Goal: Task Accomplishment & Management: Manage account settings

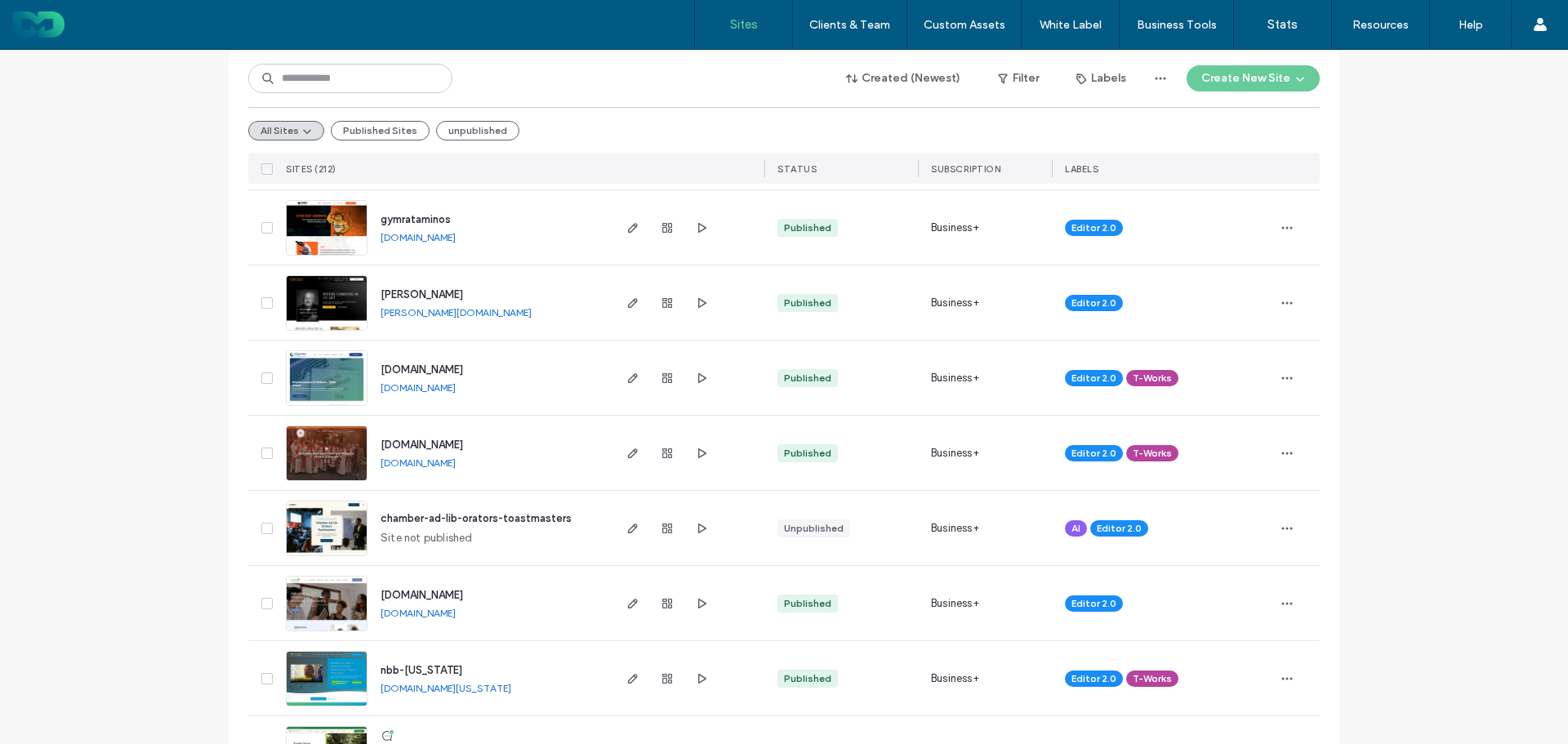
scroll to position [408, 0]
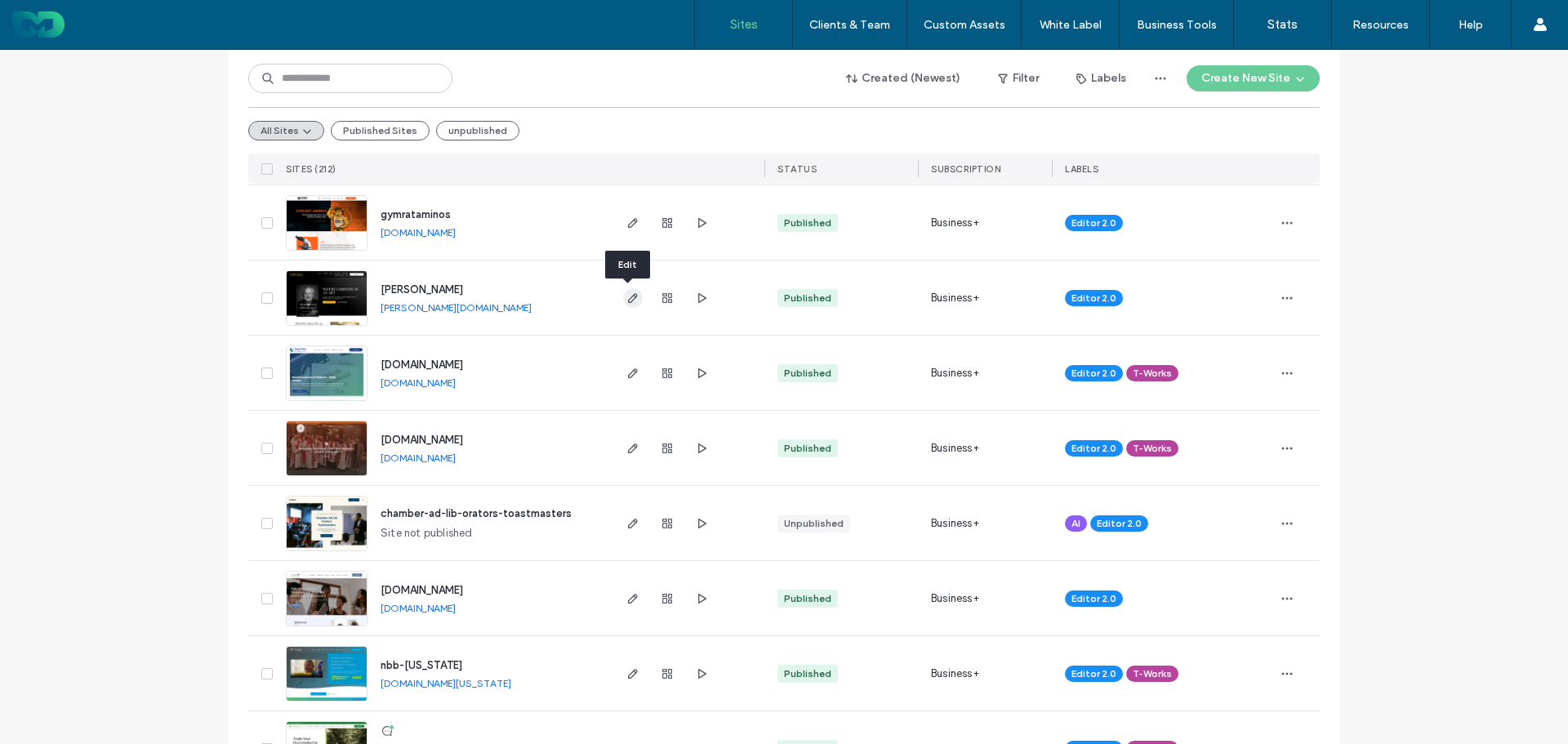
click at [626, 301] on icon "button" at bounding box center [632, 298] width 13 height 13
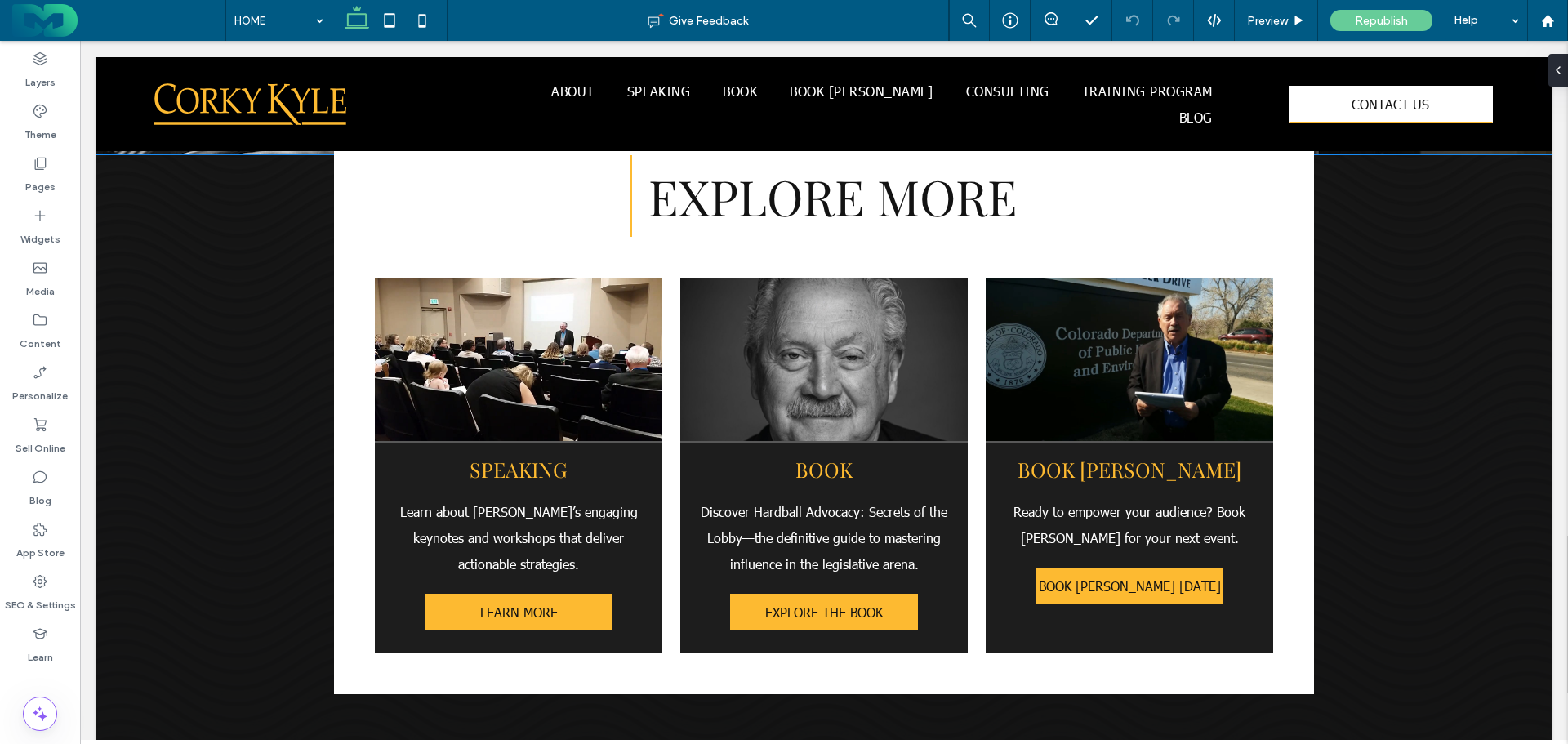
scroll to position [3676, 0]
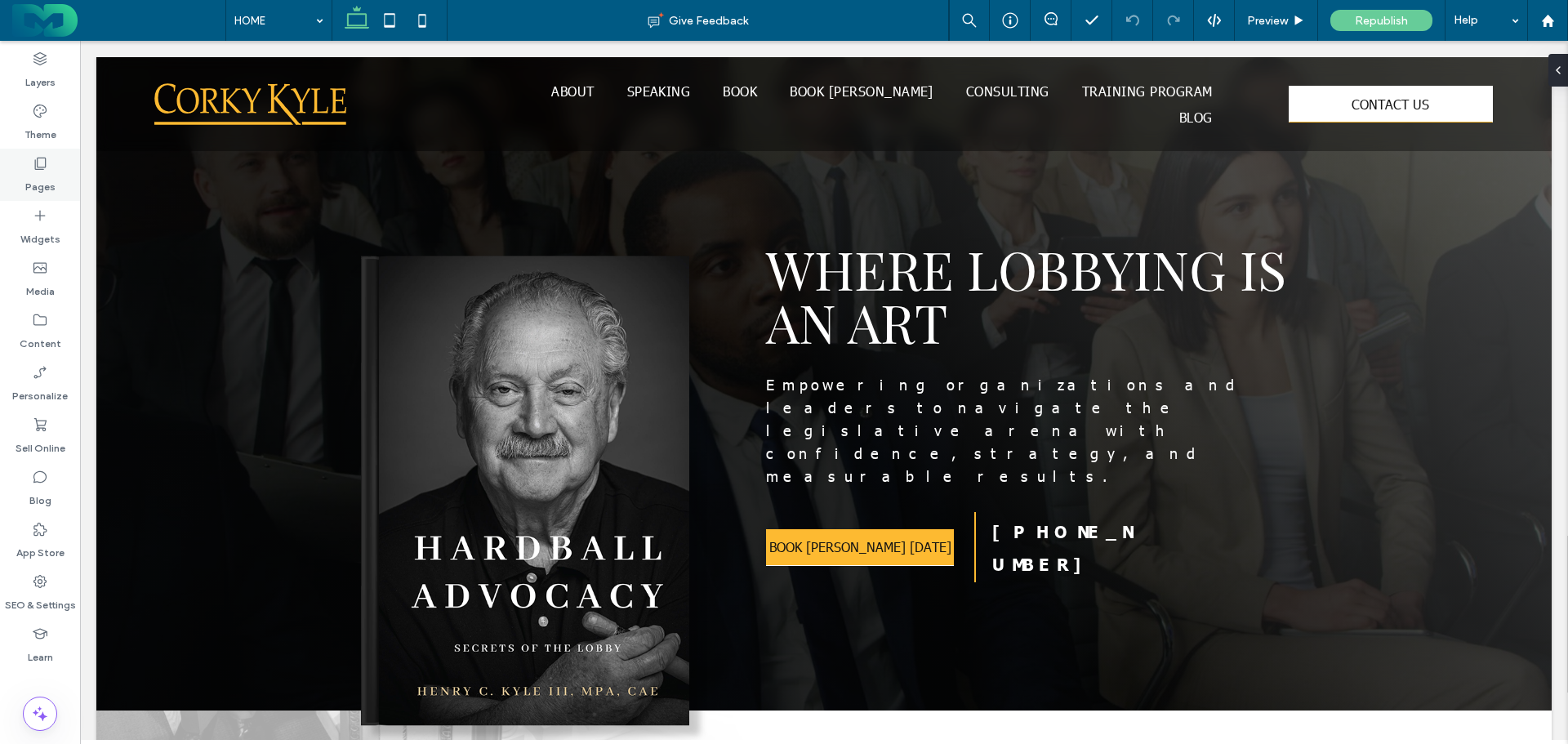
click at [41, 166] on icon at bounding box center [39, 163] width 17 height 17
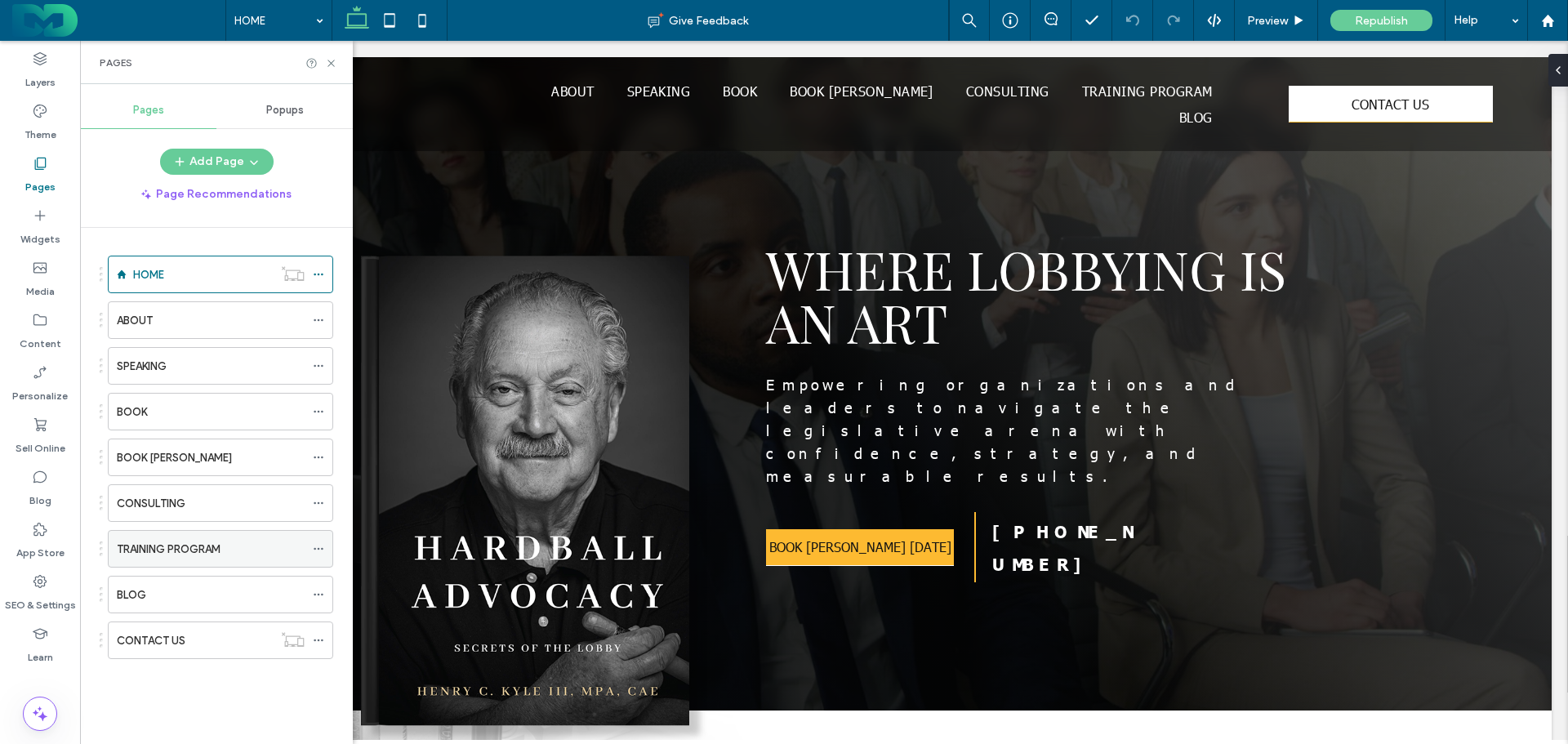
click at [320, 549] on icon at bounding box center [318, 549] width 11 height 11
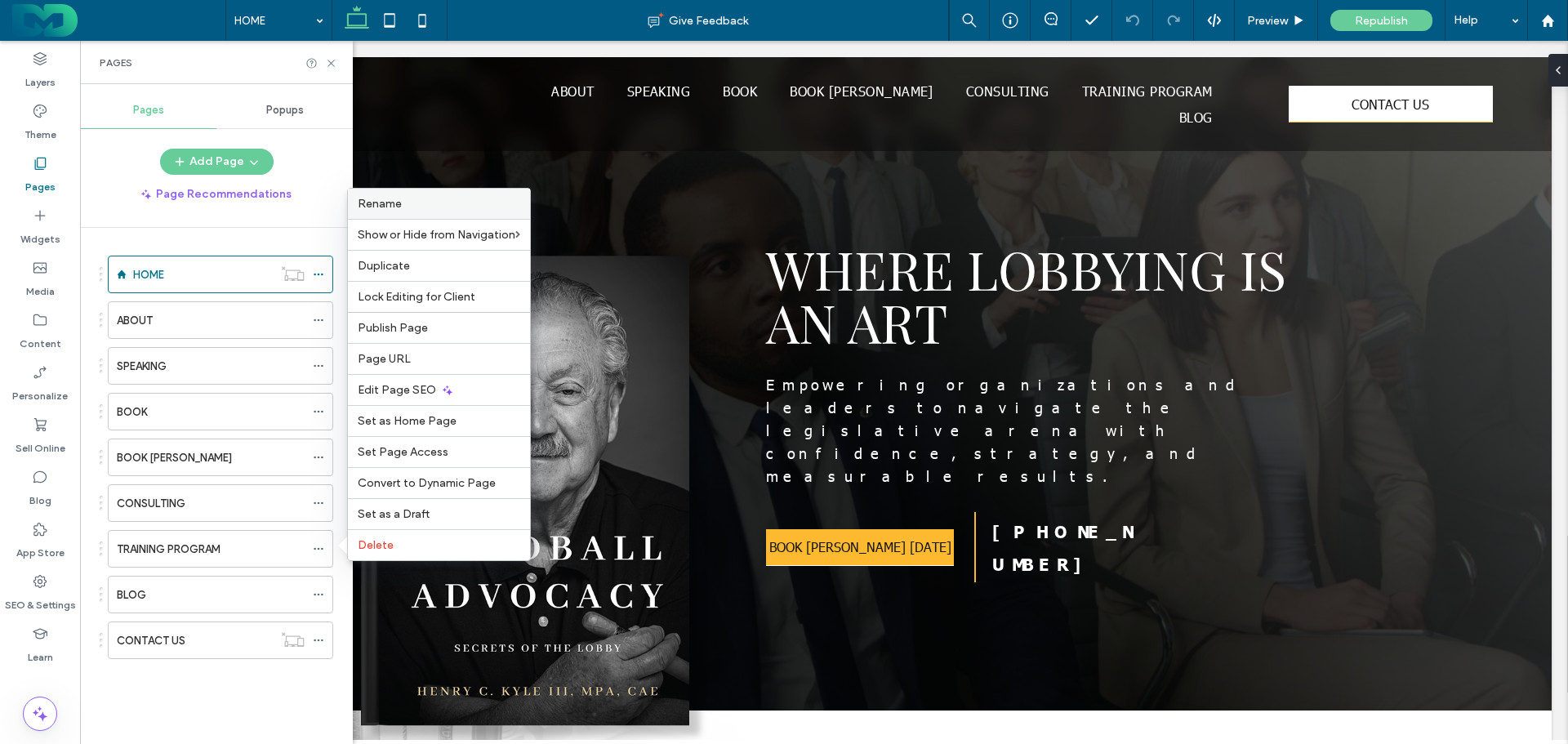
click at [379, 197] on span "Rename" at bounding box center [379, 204] width 44 height 14
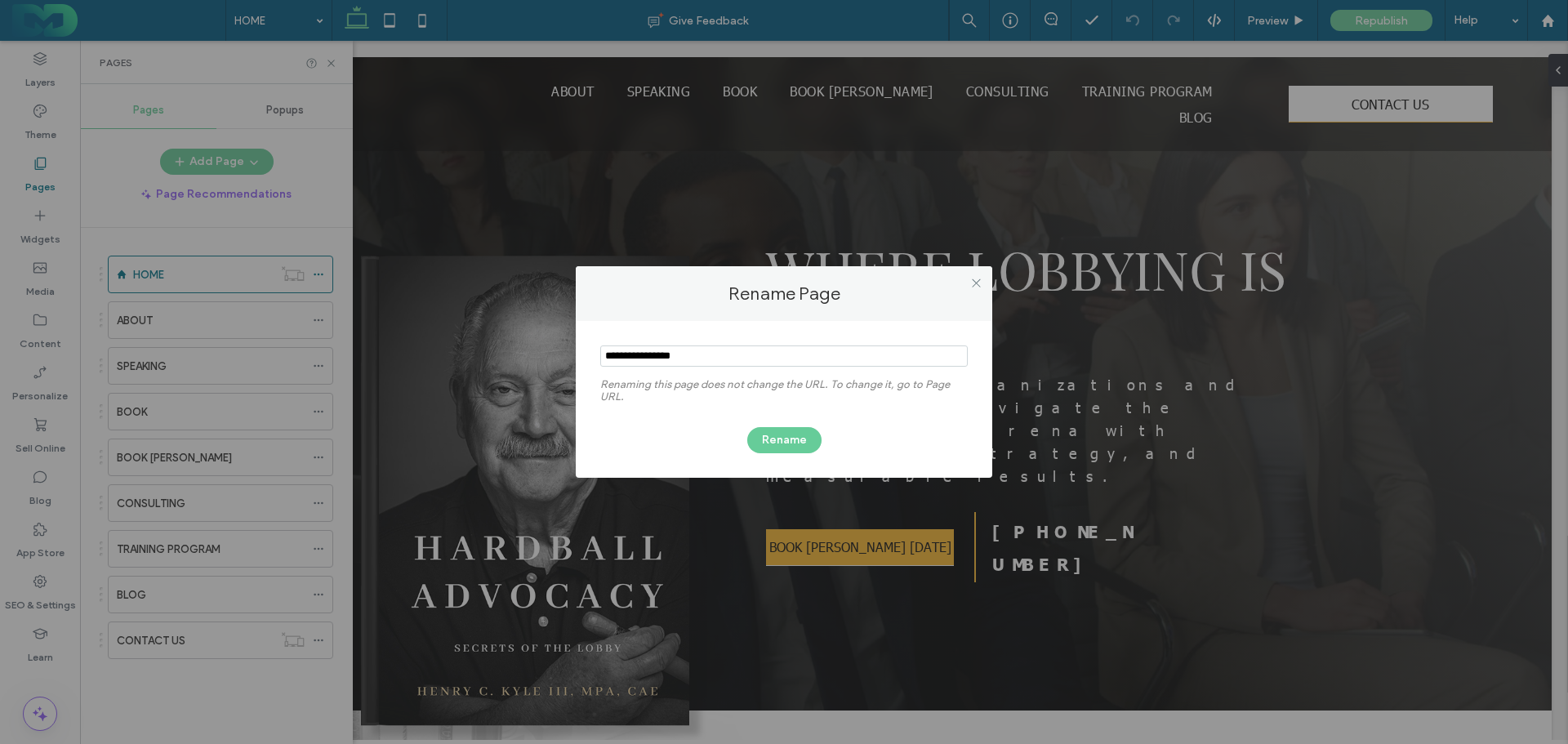
drag, startPoint x: 654, startPoint y: 356, endPoint x: 777, endPoint y: 361, distance: 123.1
click at [777, 361] on input "notEmpty" at bounding box center [783, 356] width 367 height 21
type input "********"
click at [789, 437] on button "Rename" at bounding box center [784, 441] width 74 height 26
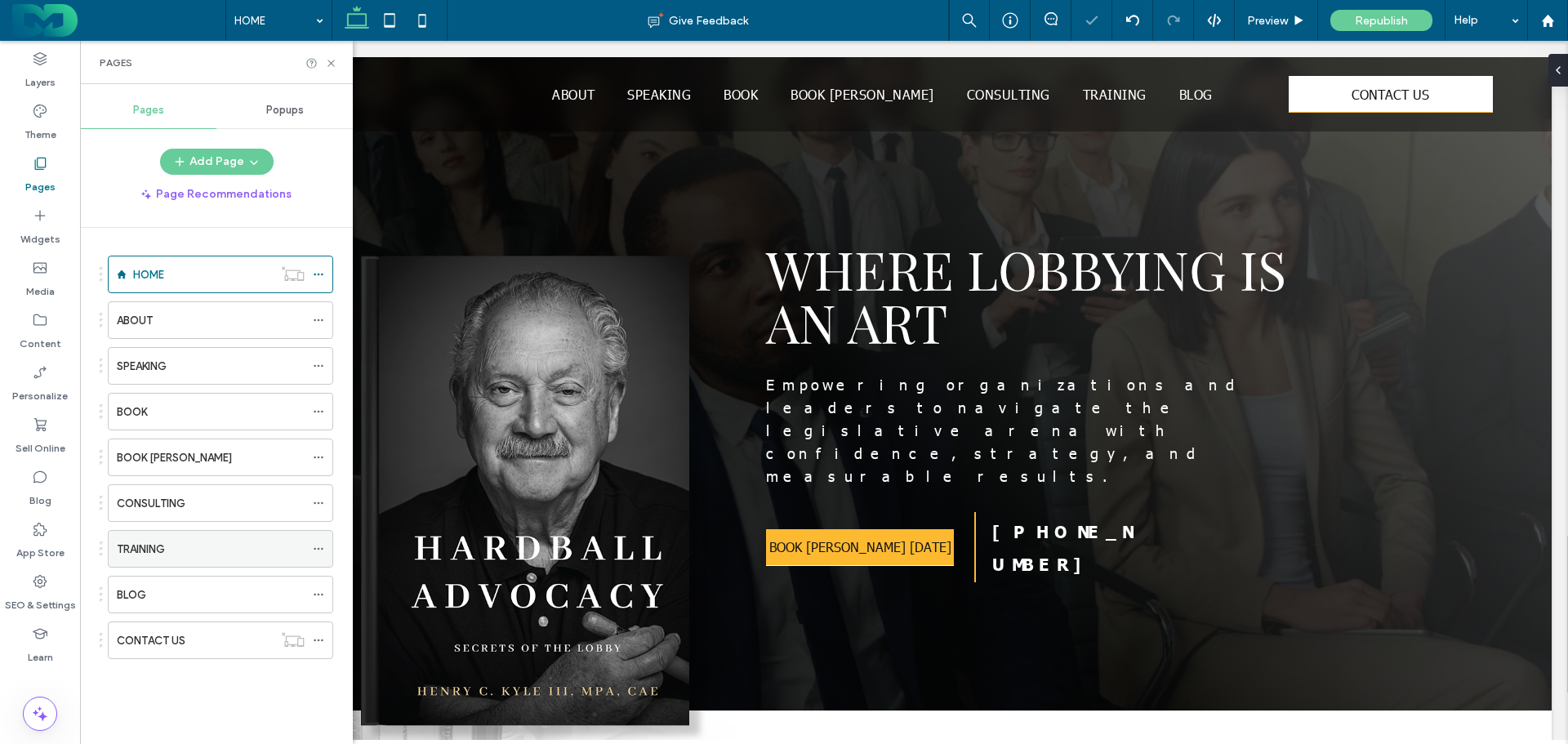
click at [319, 546] on icon at bounding box center [318, 549] width 11 height 11
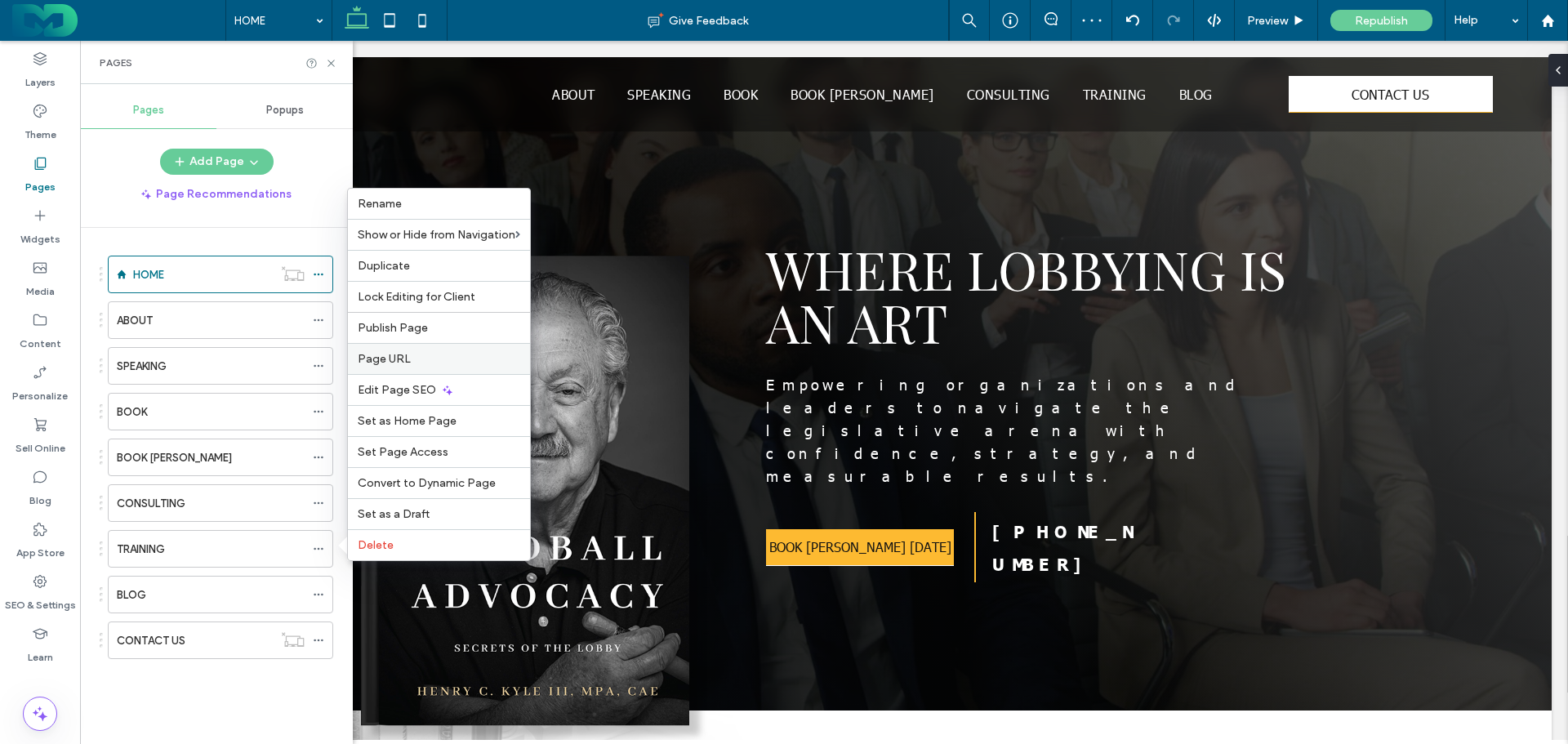
click at [386, 365] on span "Page URL" at bounding box center [384, 359] width 53 height 14
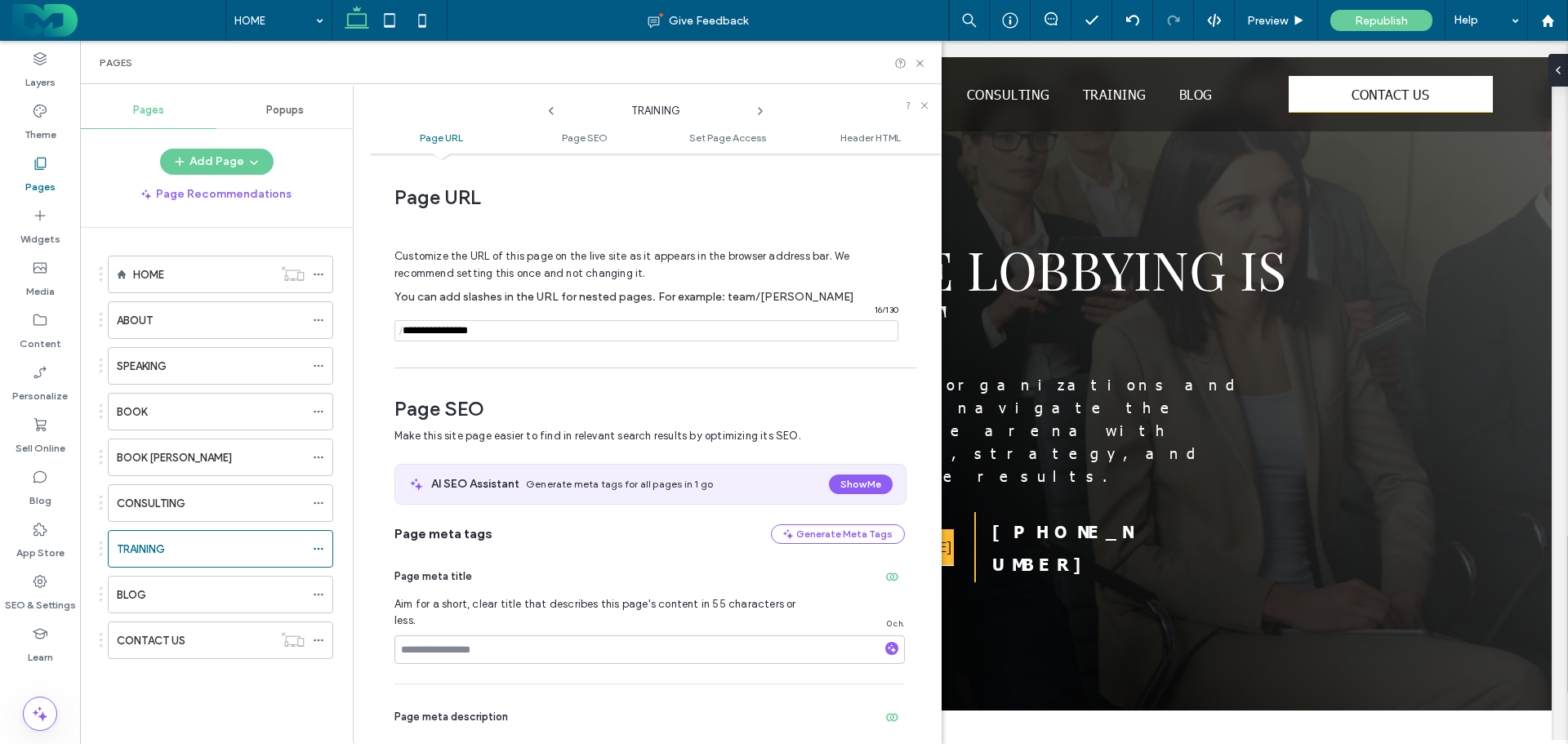
scroll to position [8, 0]
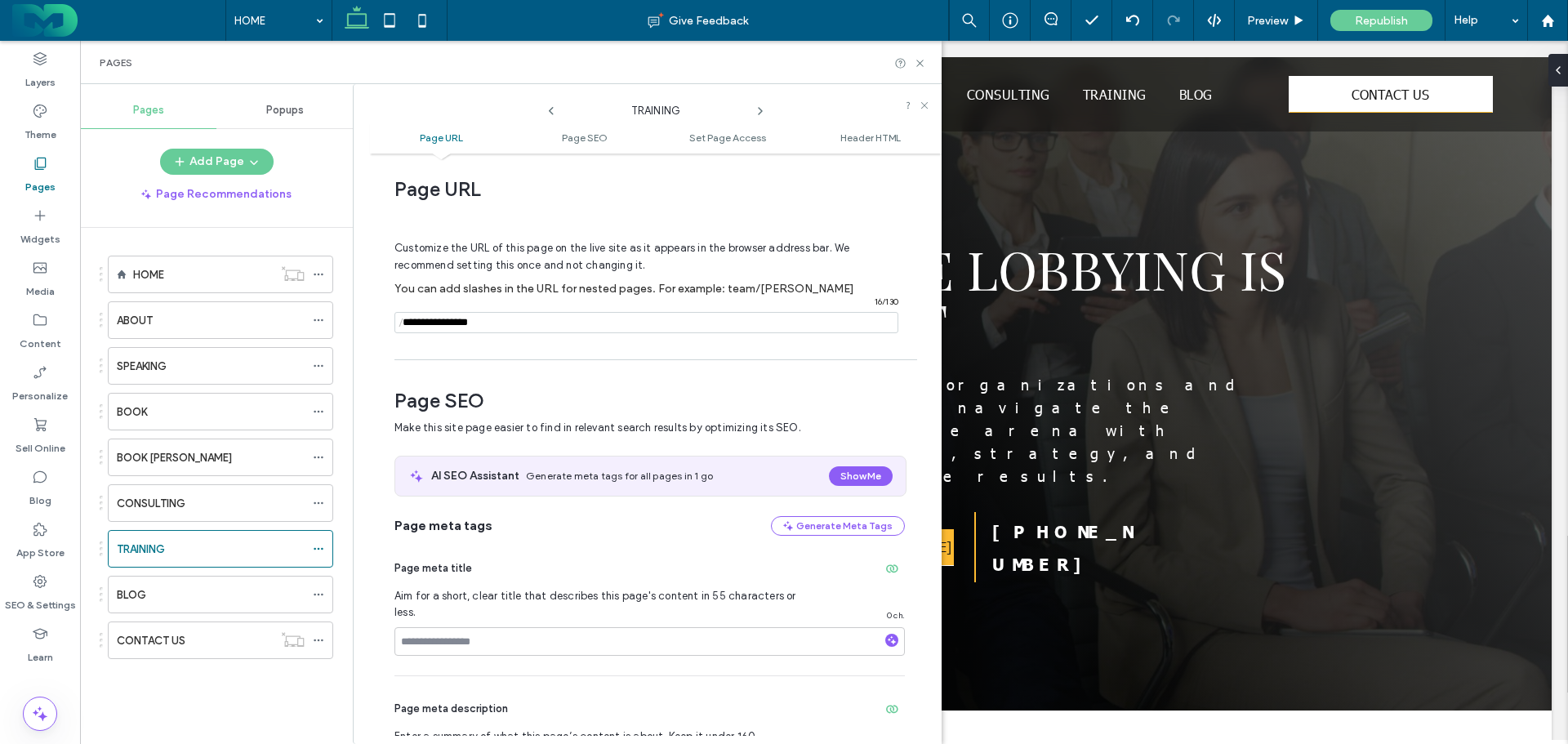
drag, startPoint x: 440, startPoint y: 326, endPoint x: 548, endPoint y: 337, distance: 108.6
click at [548, 337] on div "Customize the URL of this page on the live site as it appears in the browser ad…" at bounding box center [649, 280] width 511 height 143
type input "********"
drag, startPoint x: 923, startPoint y: 63, endPoint x: 565, endPoint y: 46, distance: 358.4
click at [923, 63] on icon at bounding box center [920, 63] width 12 height 12
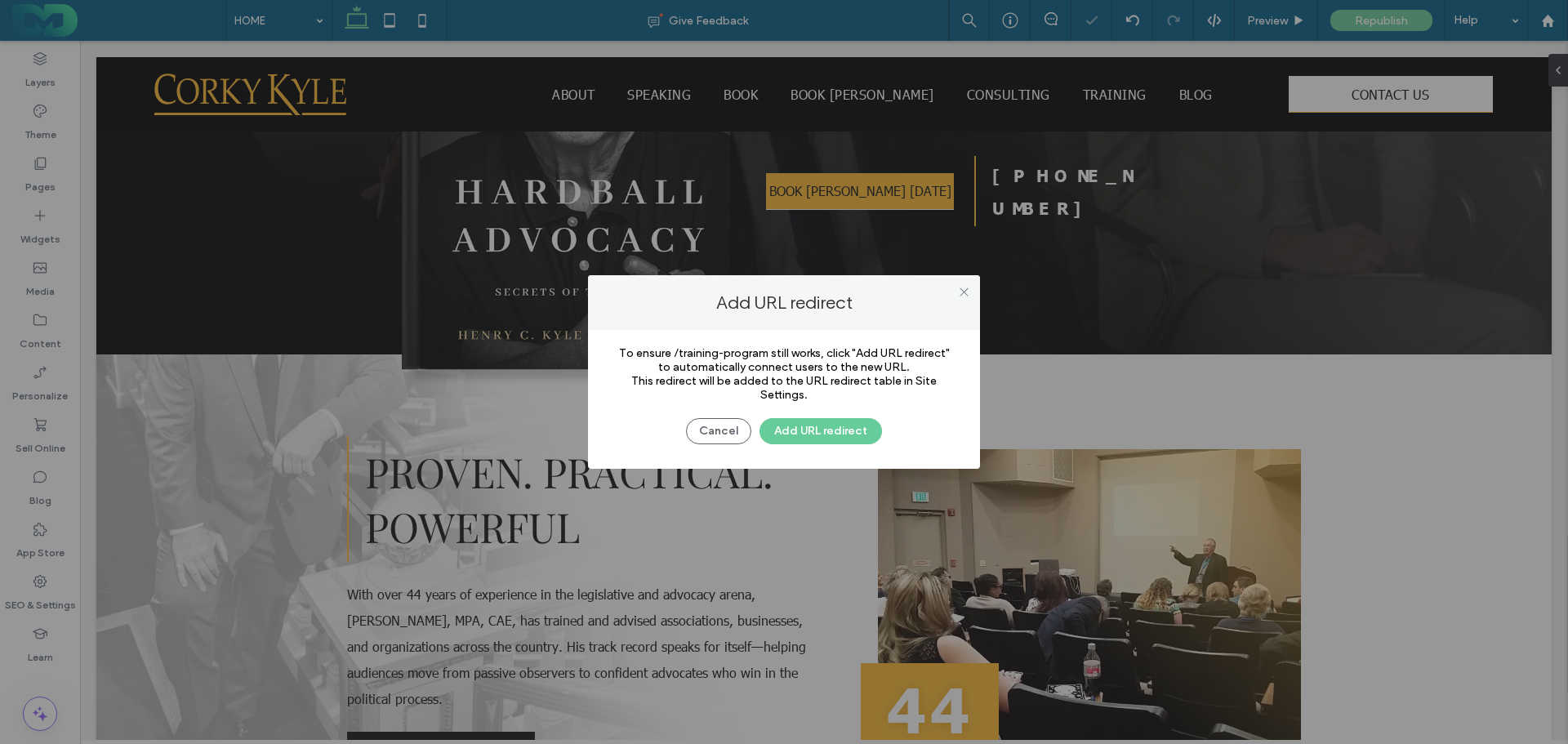
scroll to position [408, 0]
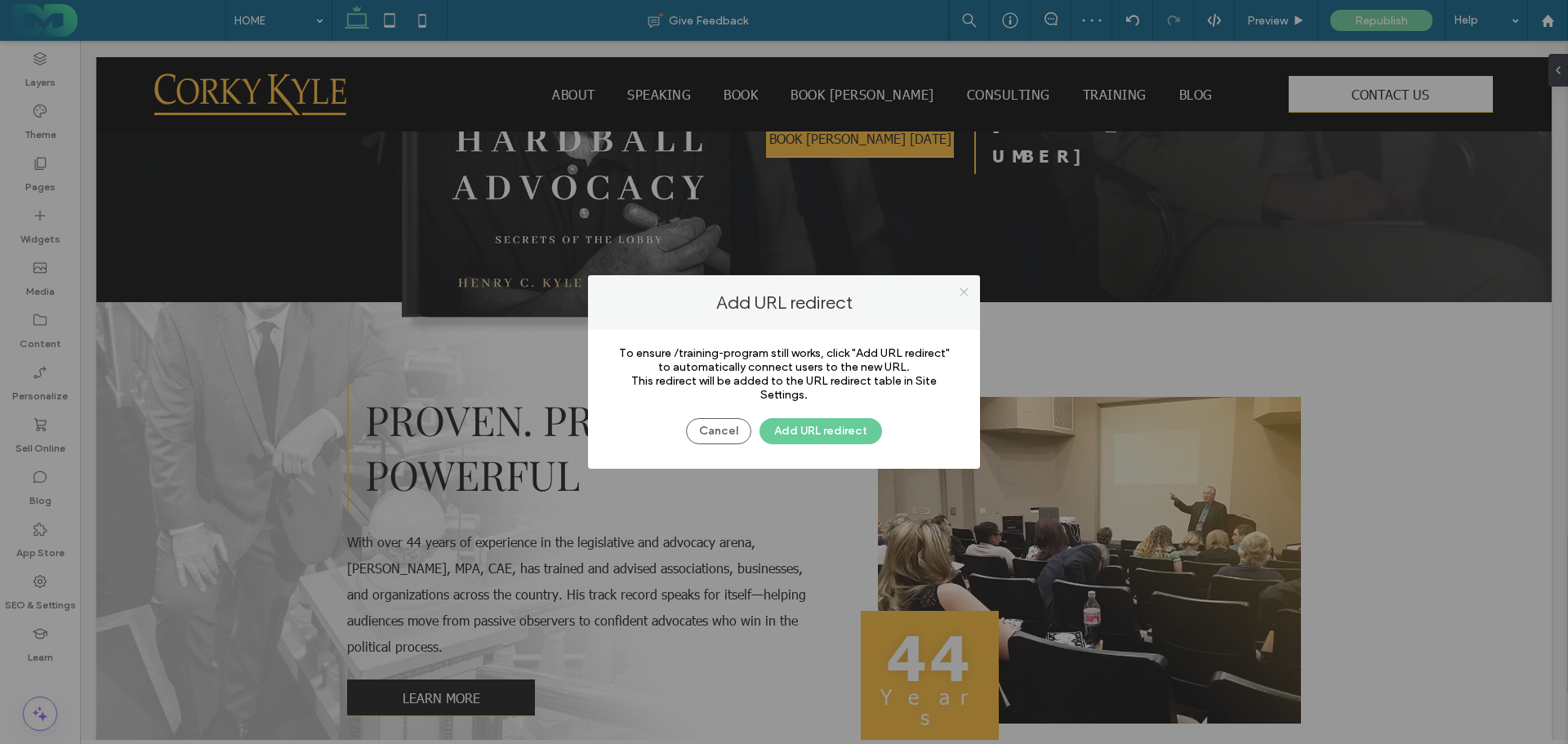
click at [963, 293] on use at bounding box center [963, 291] width 8 height 8
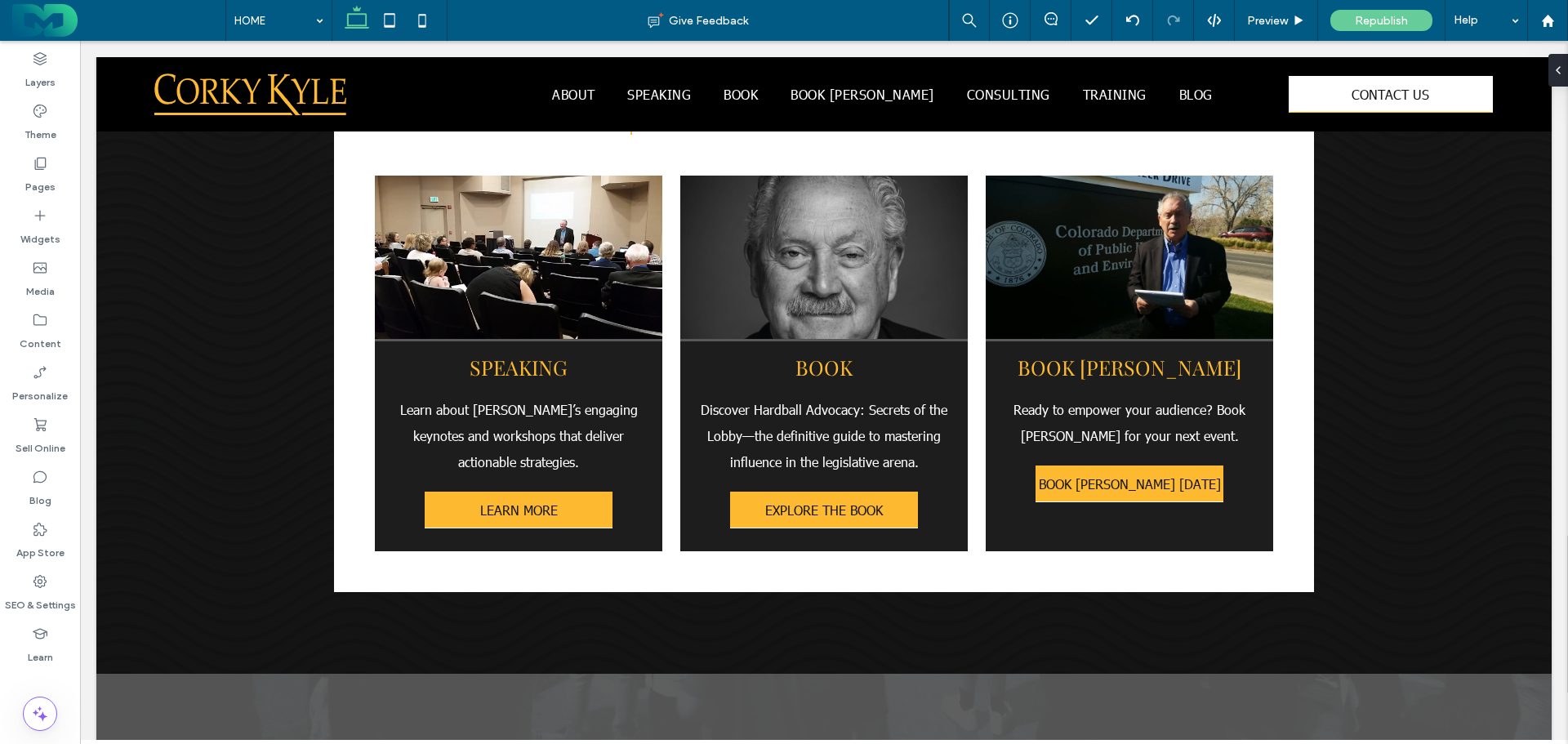
scroll to position [2653, 0]
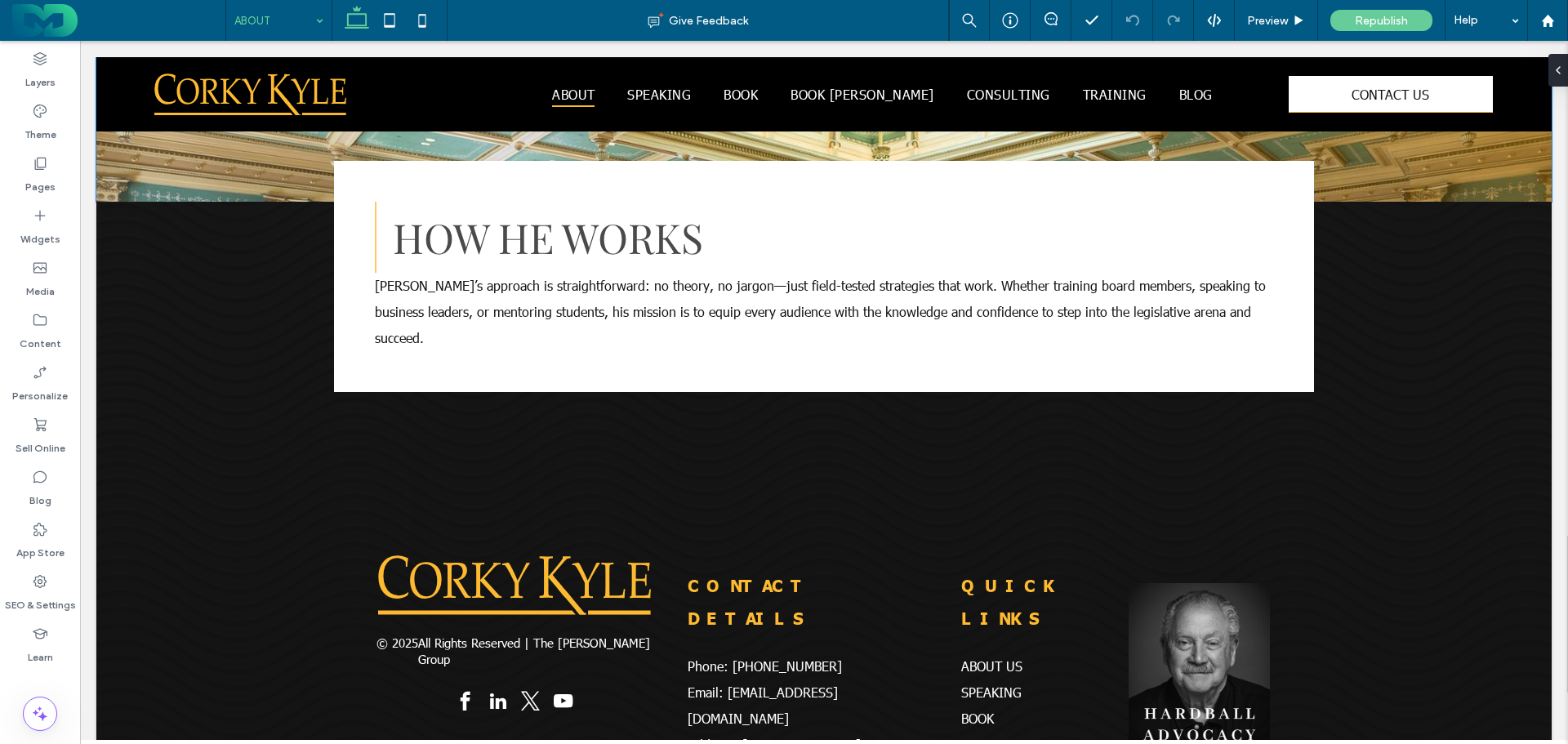
scroll to position [1803, 0]
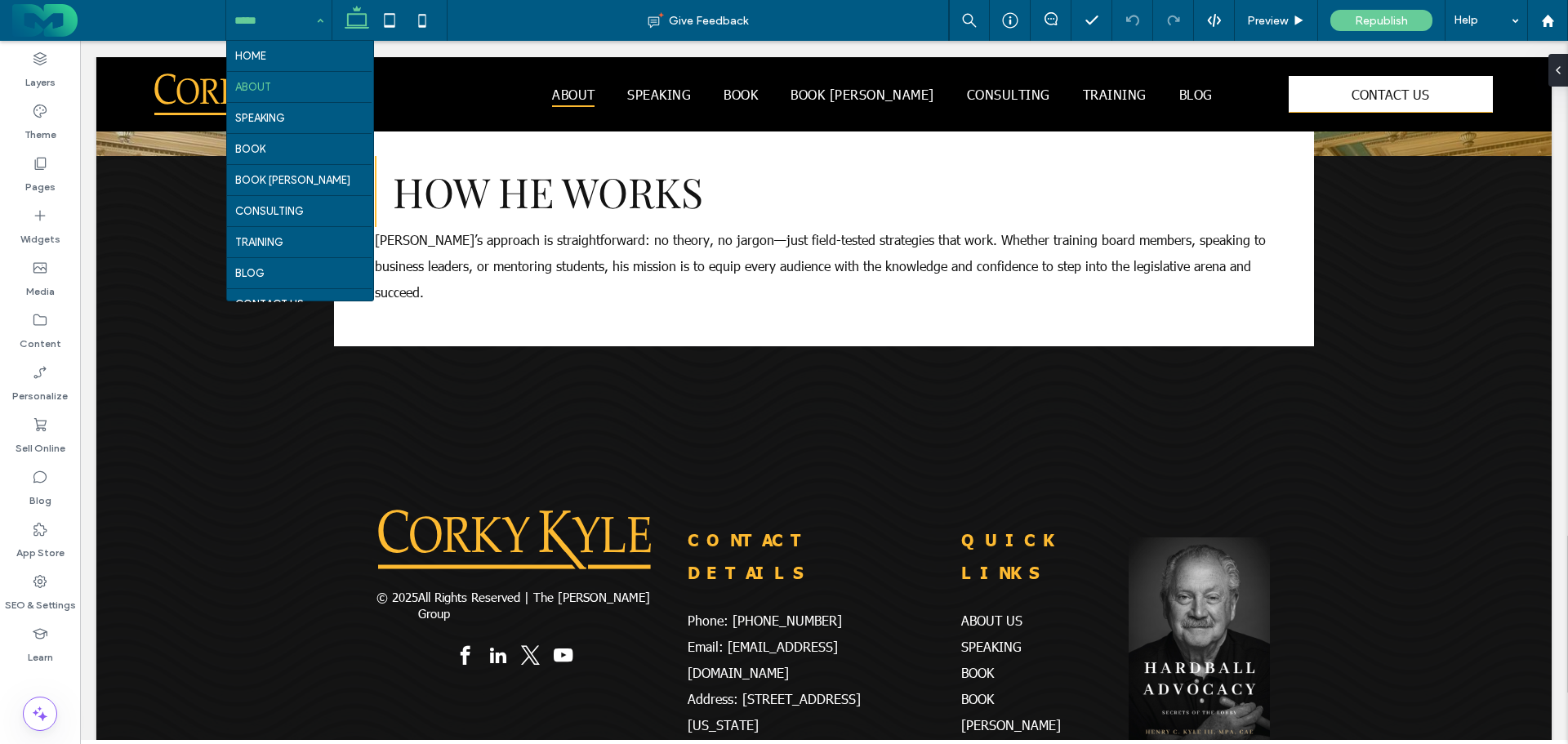
click at [271, 20] on input at bounding box center [275, 20] width 81 height 41
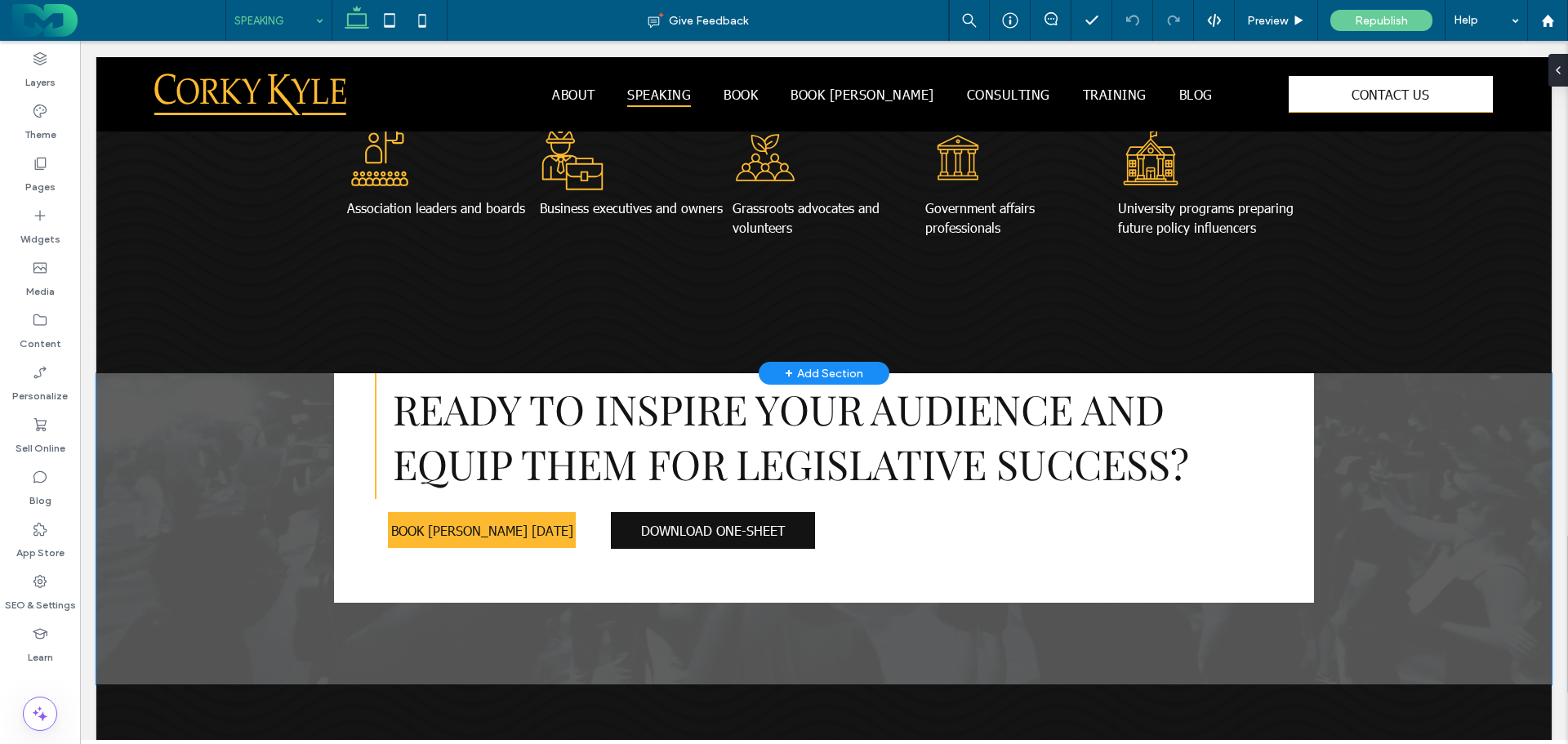
scroll to position [1225, 0]
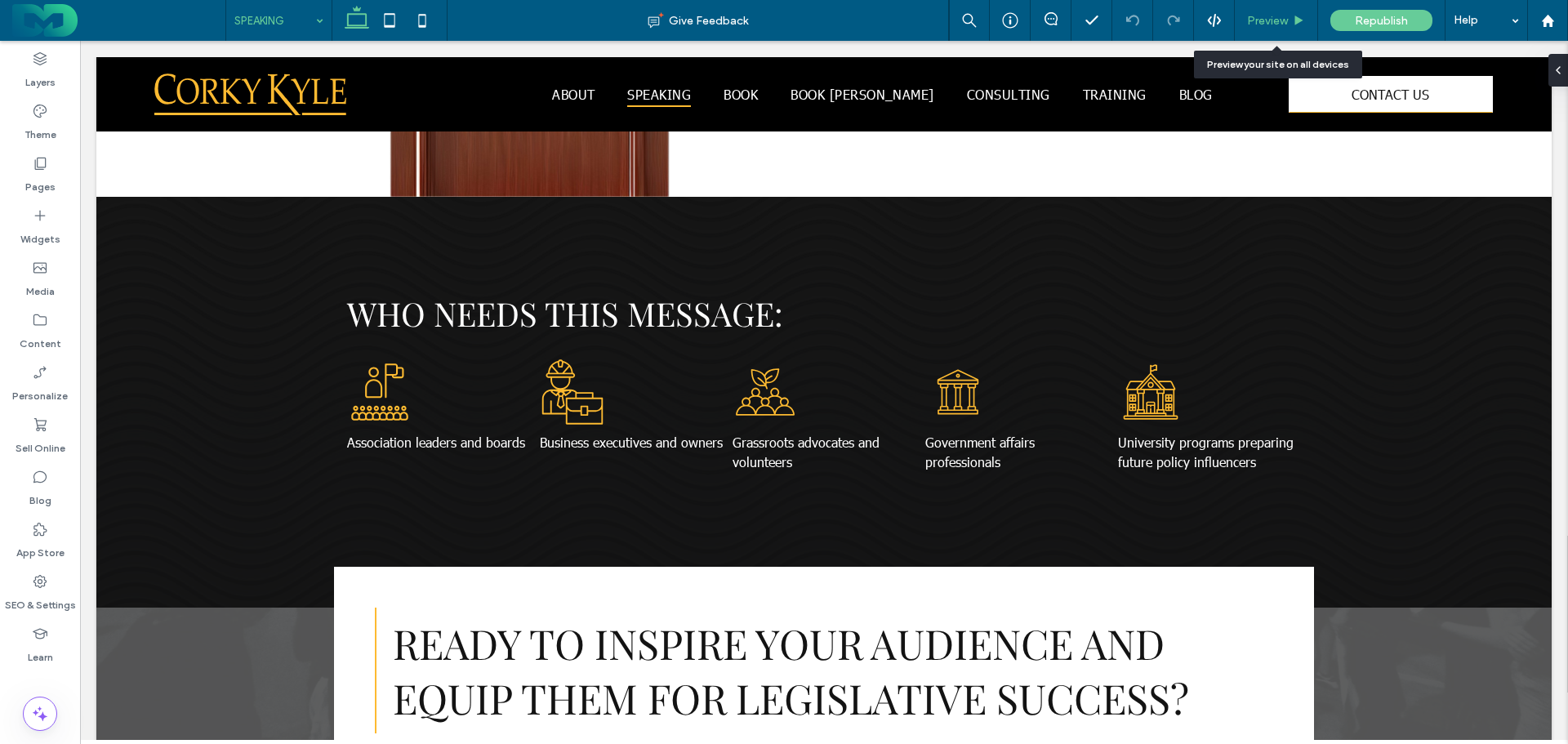
click at [1261, 16] on span "Preview" at bounding box center [1267, 21] width 41 height 14
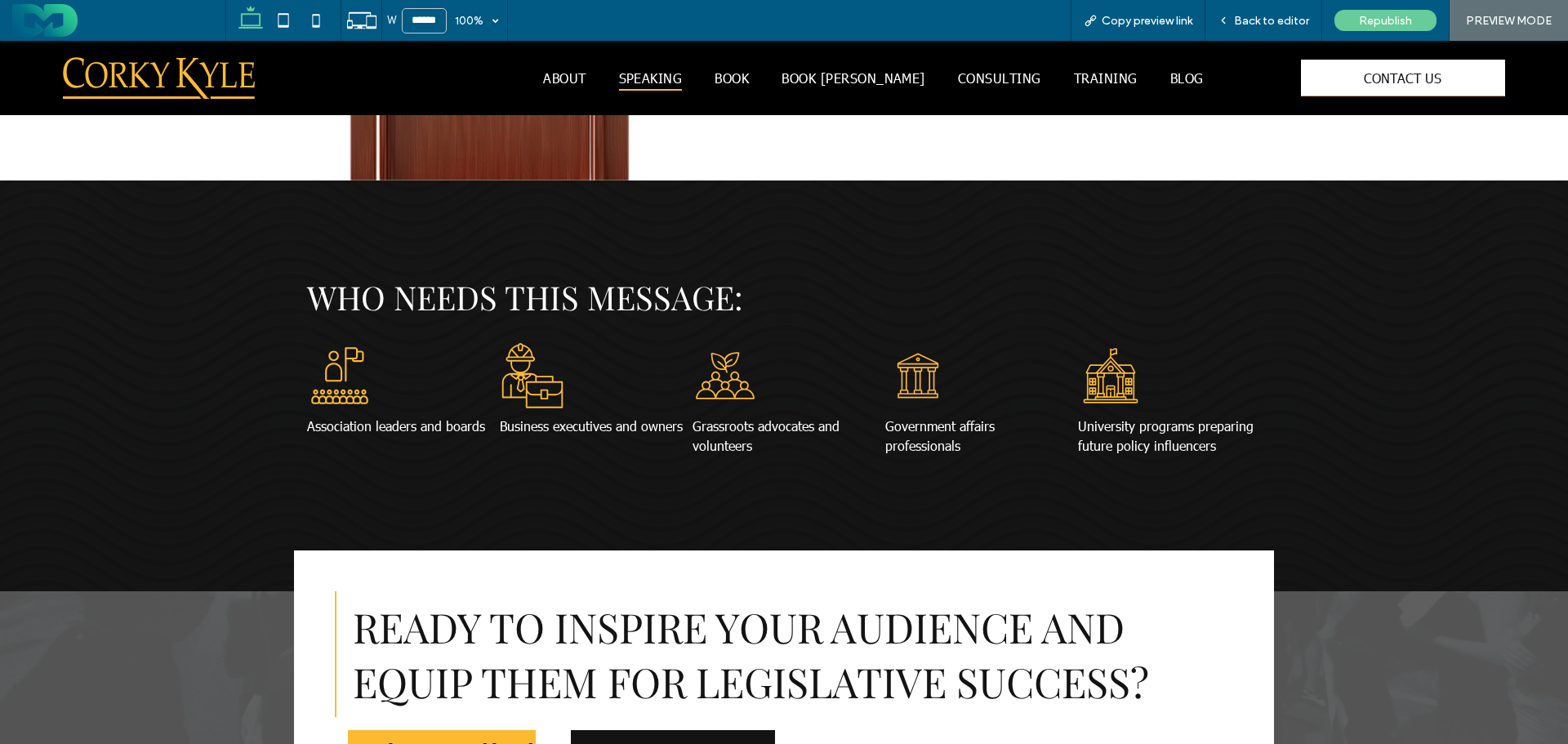
click at [347, 375] on icon "Leader with flag in front of a group of people." at bounding box center [340, 376] width 66 height 66
click at [554, 381] on icon at bounding box center [532, 376] width 60 height 65
click at [729, 351] on icon "Group of people with leaves sprouting from them." at bounding box center [725, 376] width 66 height 66
click at [955, 374] on div "Black and white outline of a building with a triangular roof and three columns,…" at bounding box center [977, 400] width 183 height 113
click at [1085, 373] on icon "Black and white line drawing of a building with columns, windows, and a flag on…" at bounding box center [1111, 376] width 66 height 66
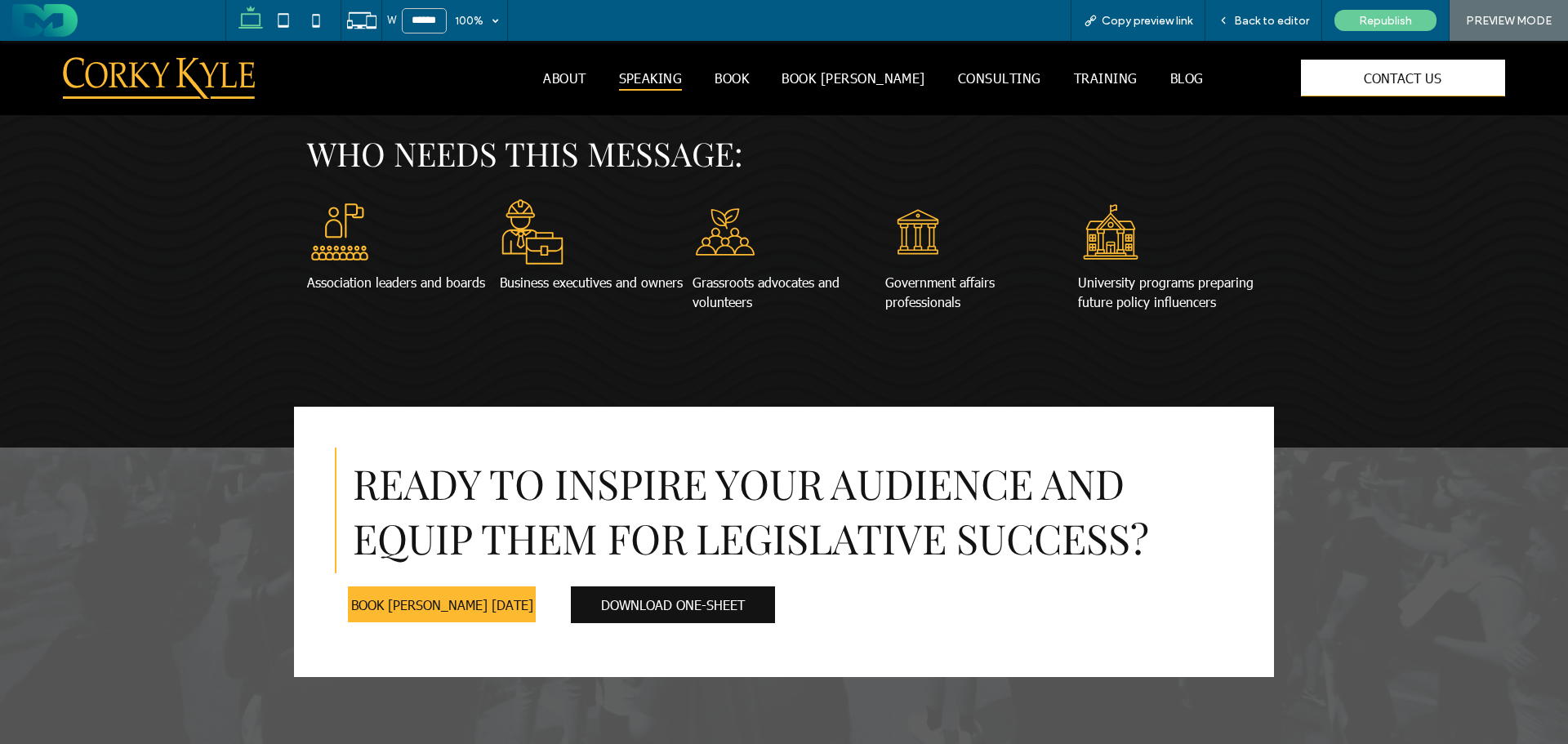
scroll to position [1392, 0]
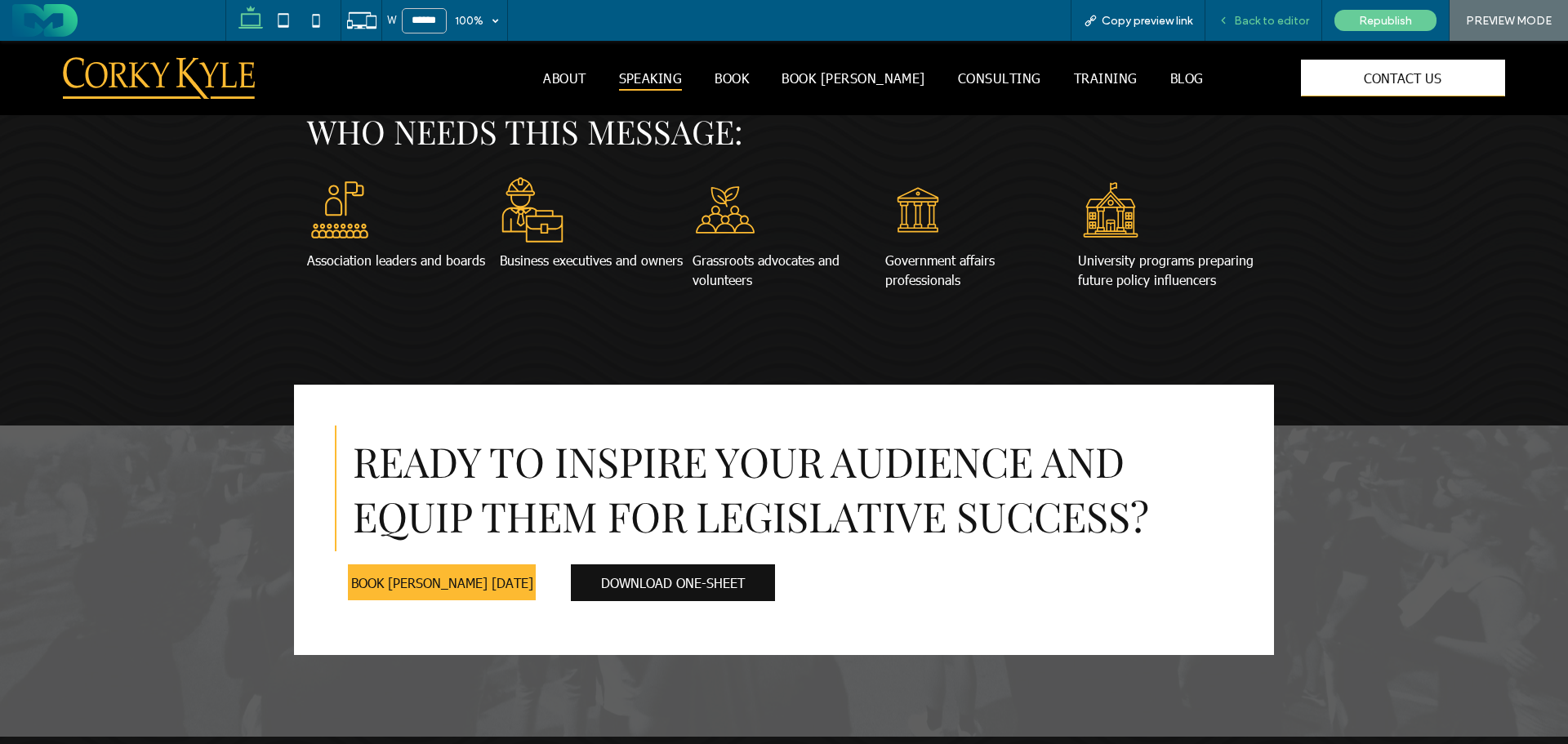
drag, startPoint x: 1232, startPoint y: 12, endPoint x: 1187, endPoint y: 6, distance: 45.4
click at [1232, 12] on div "Back to editor" at bounding box center [1263, 20] width 117 height 41
click at [1233, 25] on div "Back to editor" at bounding box center [1263, 21] width 116 height 14
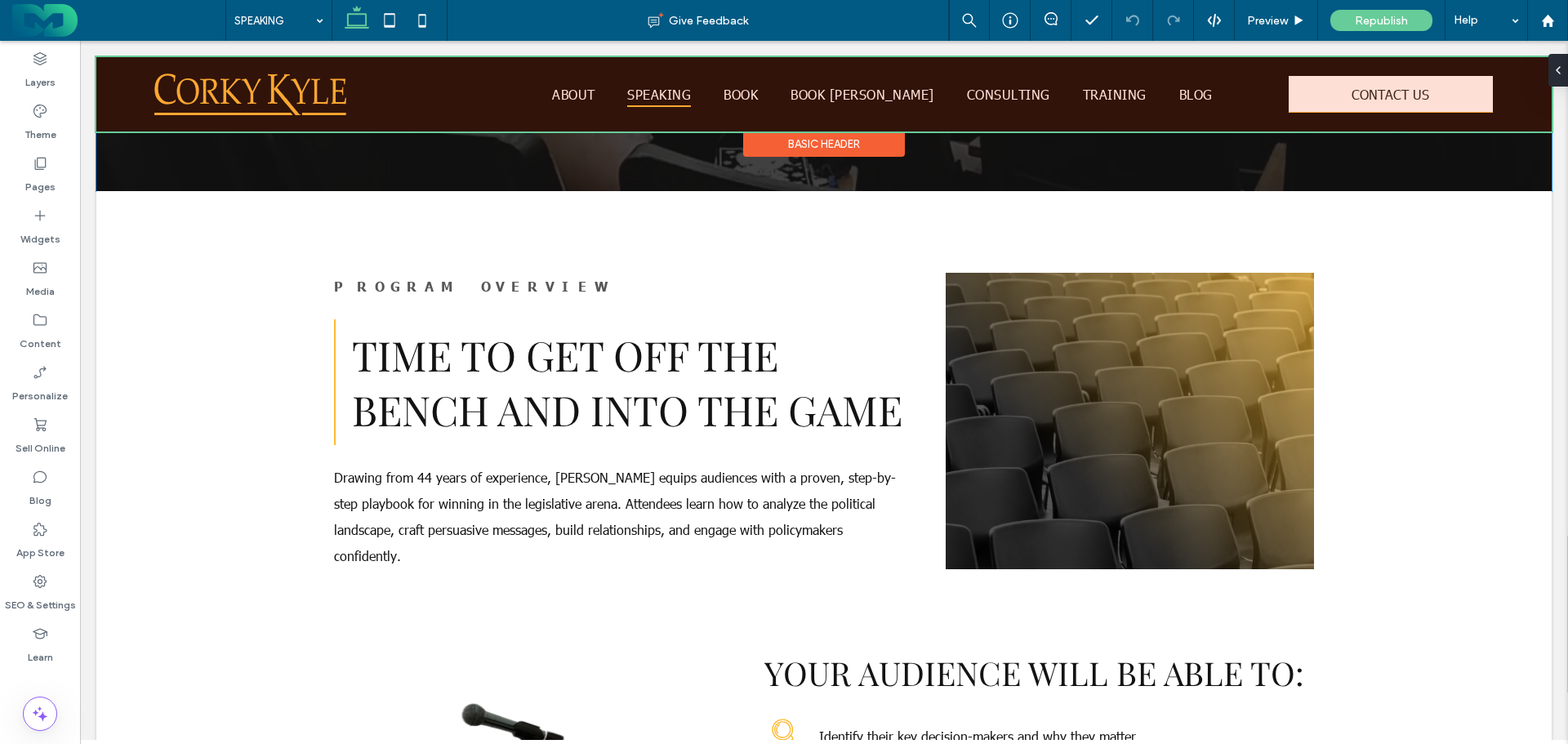
scroll to position [109, 0]
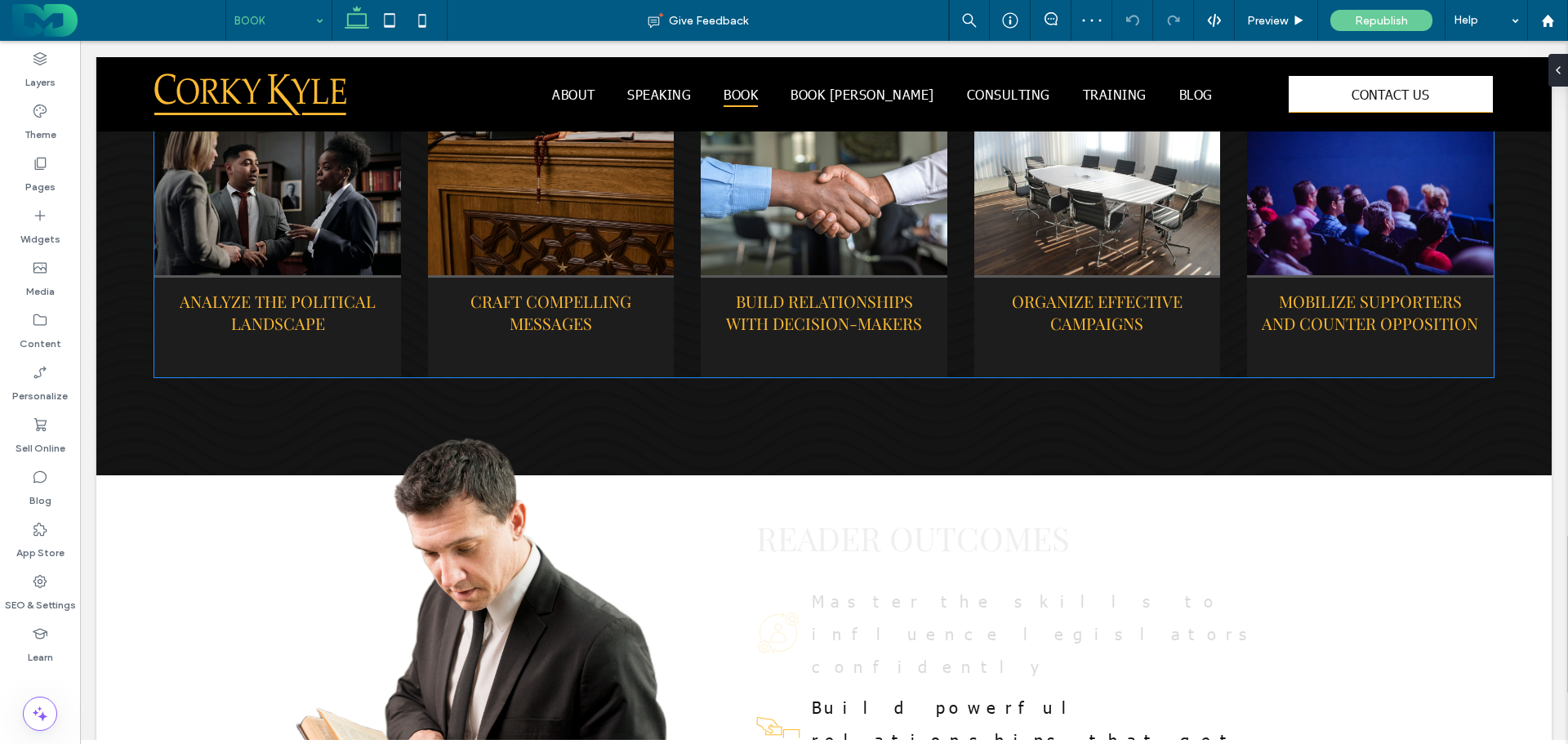
scroll to position [1389, 0]
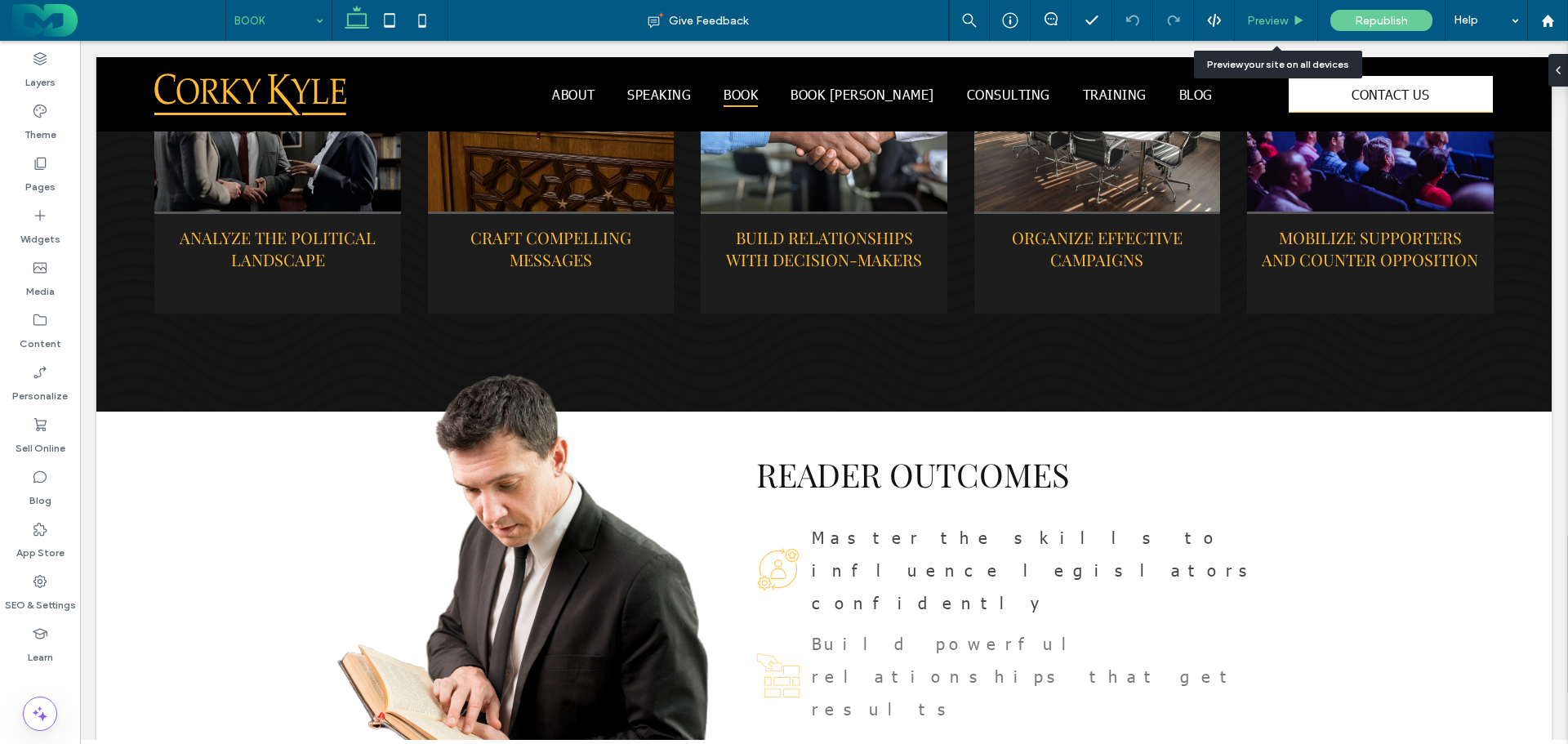
click at [1254, 15] on span "Preview" at bounding box center [1267, 21] width 41 height 14
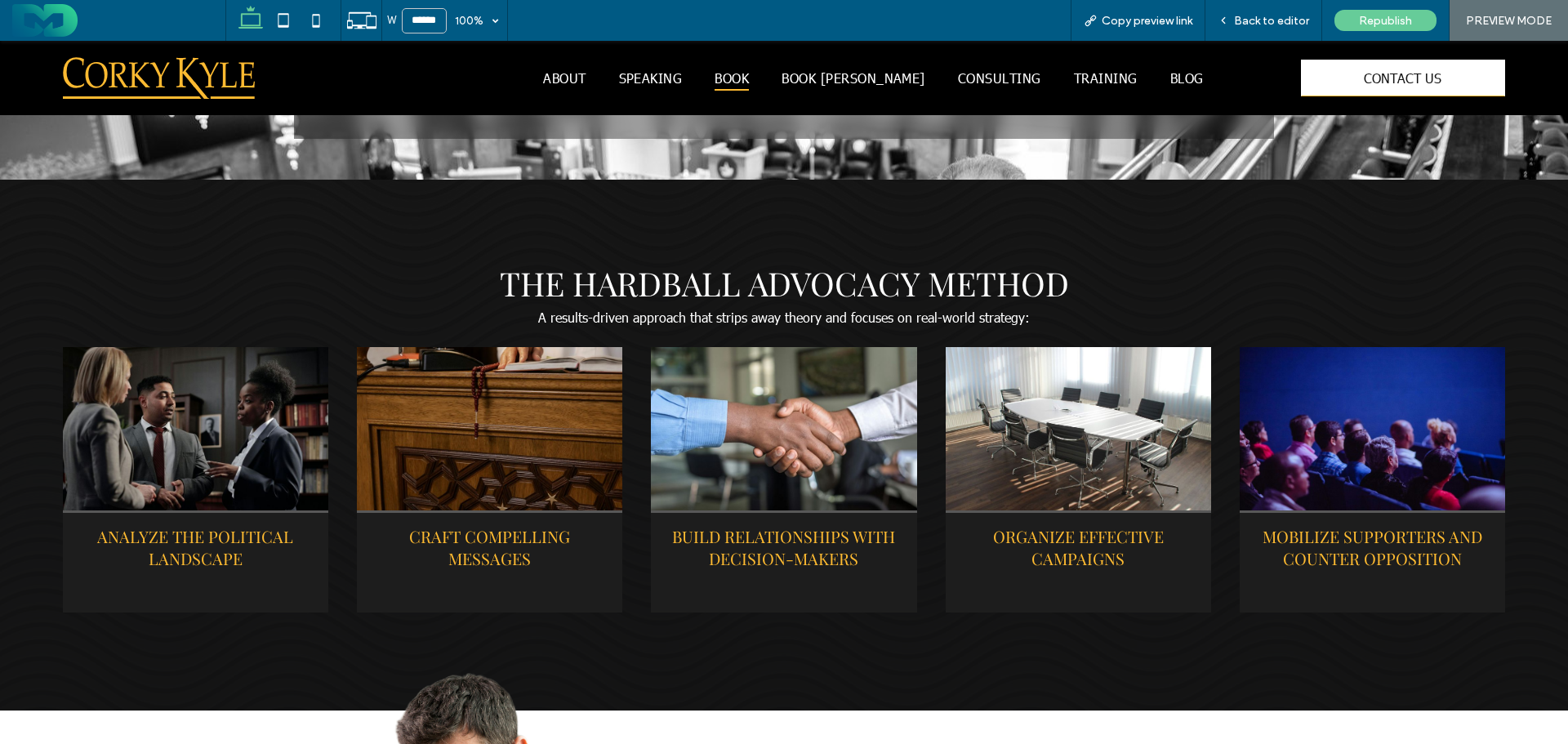
scroll to position [1062, 0]
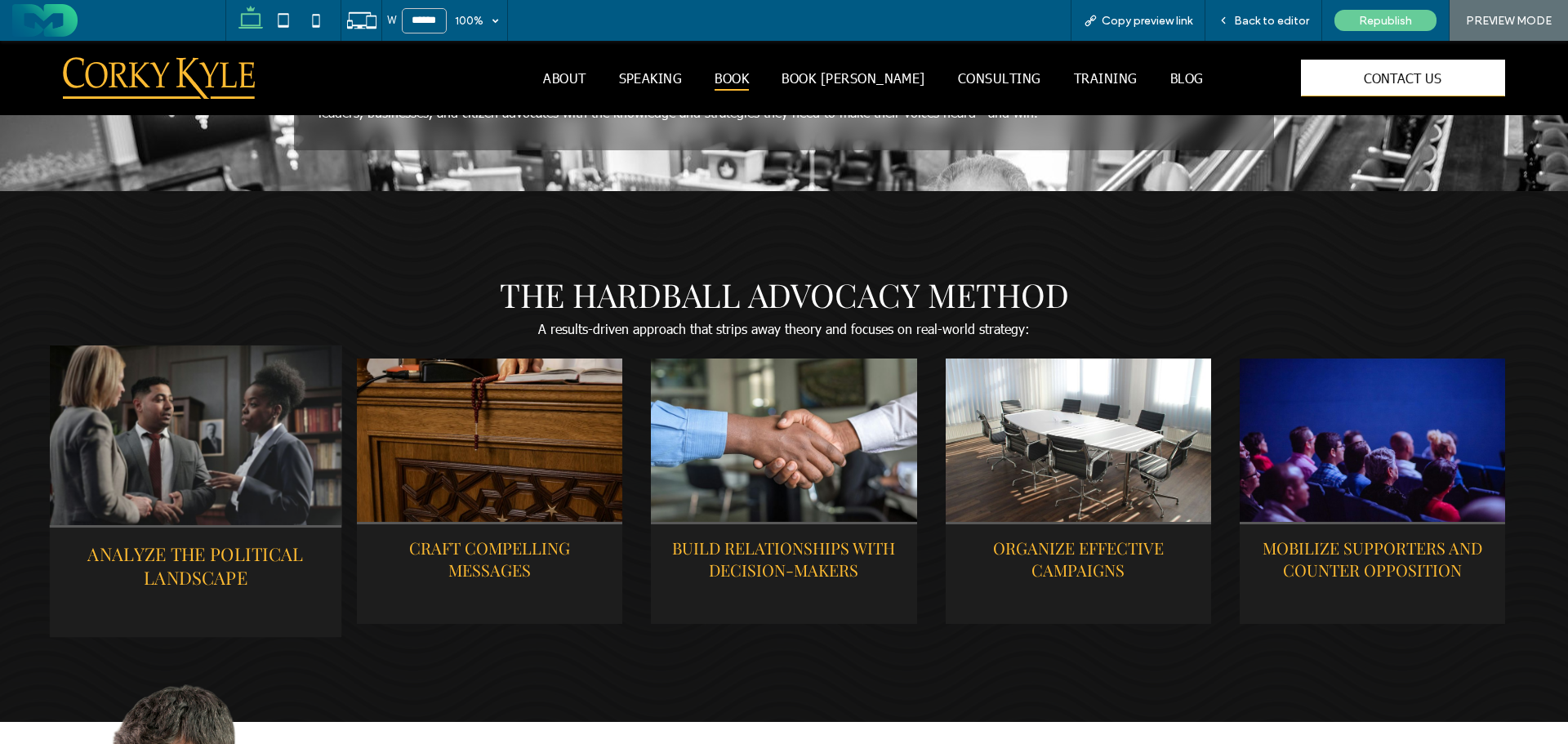
click at [211, 398] on link at bounding box center [196, 435] width 293 height 180
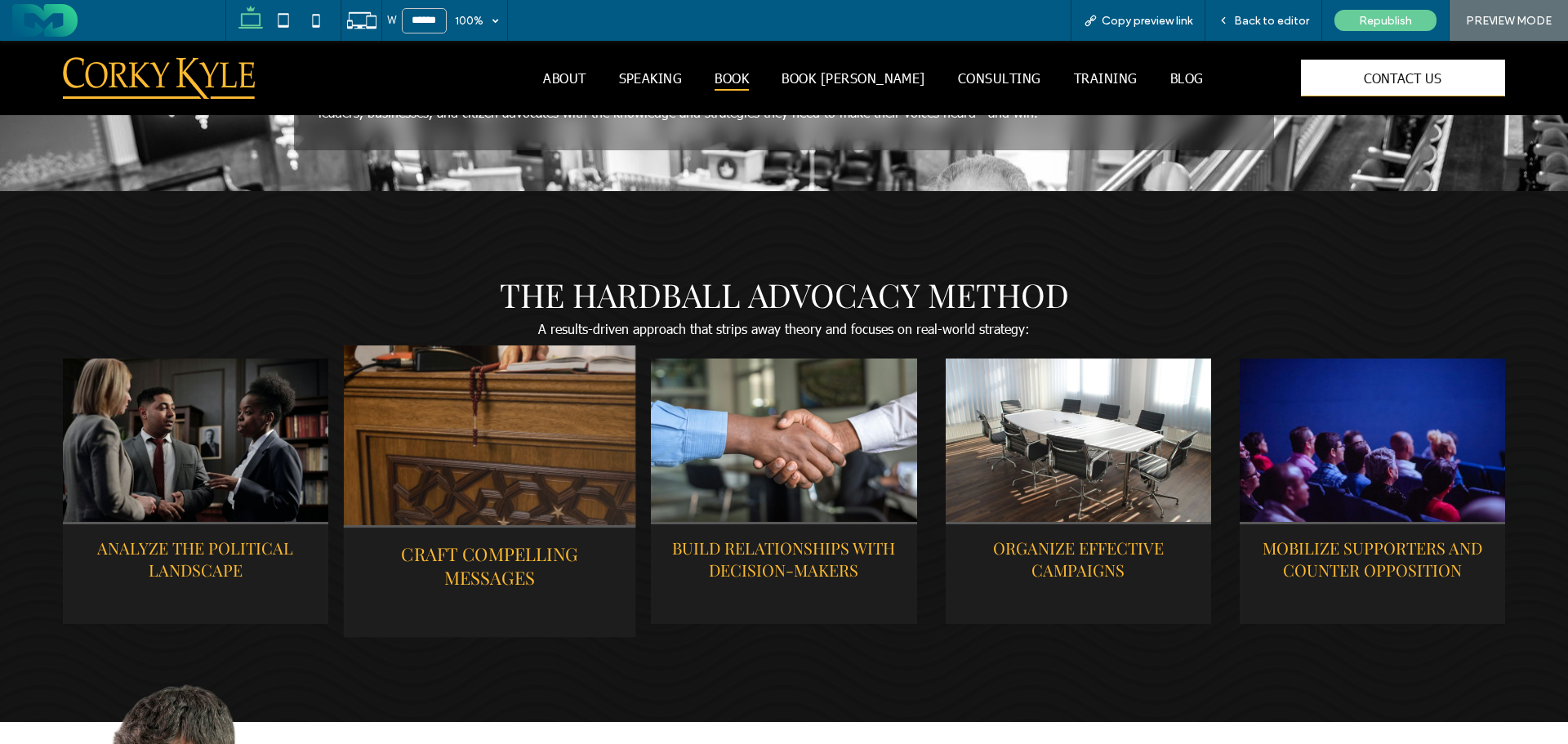
click at [434, 415] on link at bounding box center [490, 435] width 293 height 180
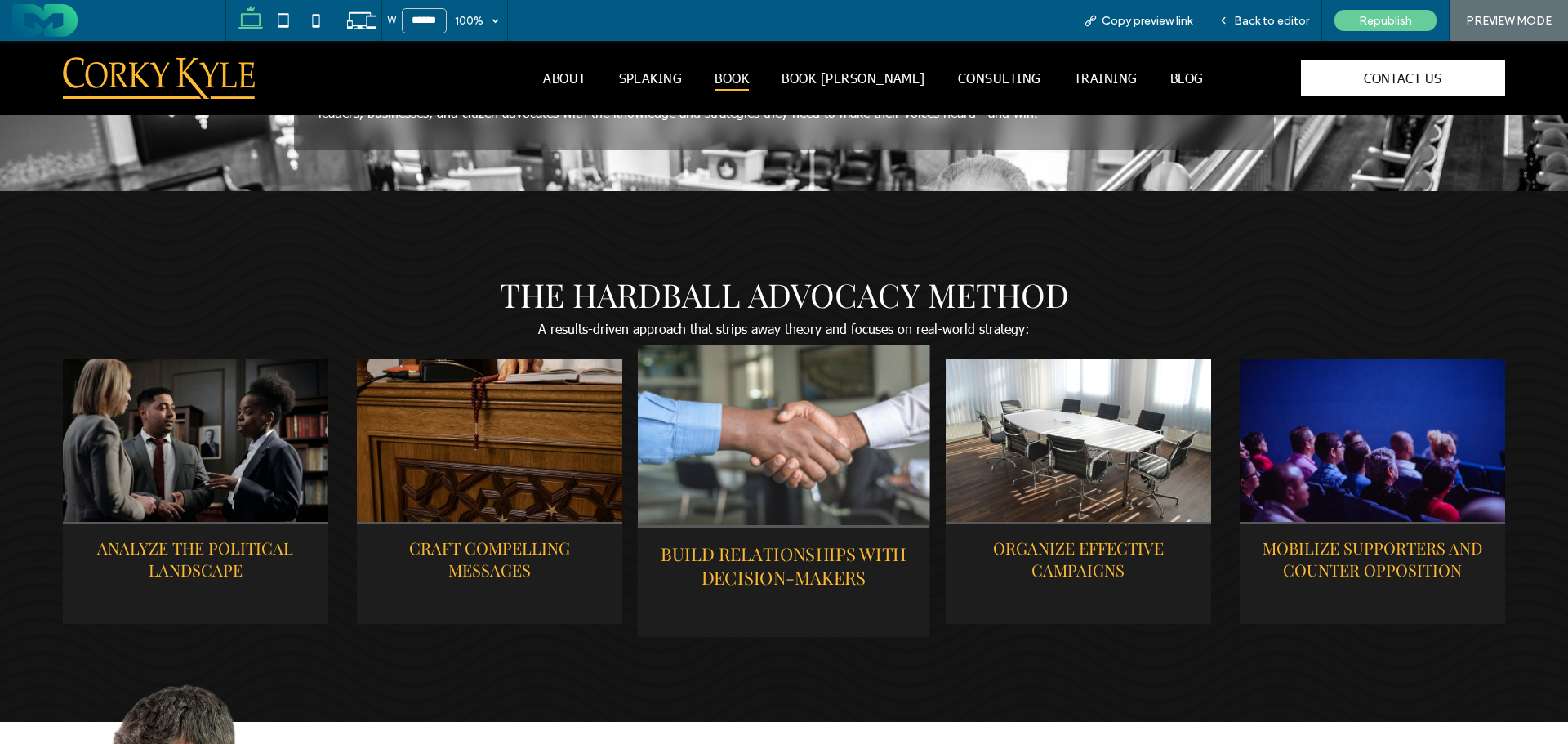
click at [805, 429] on link at bounding box center [784, 435] width 293 height 180
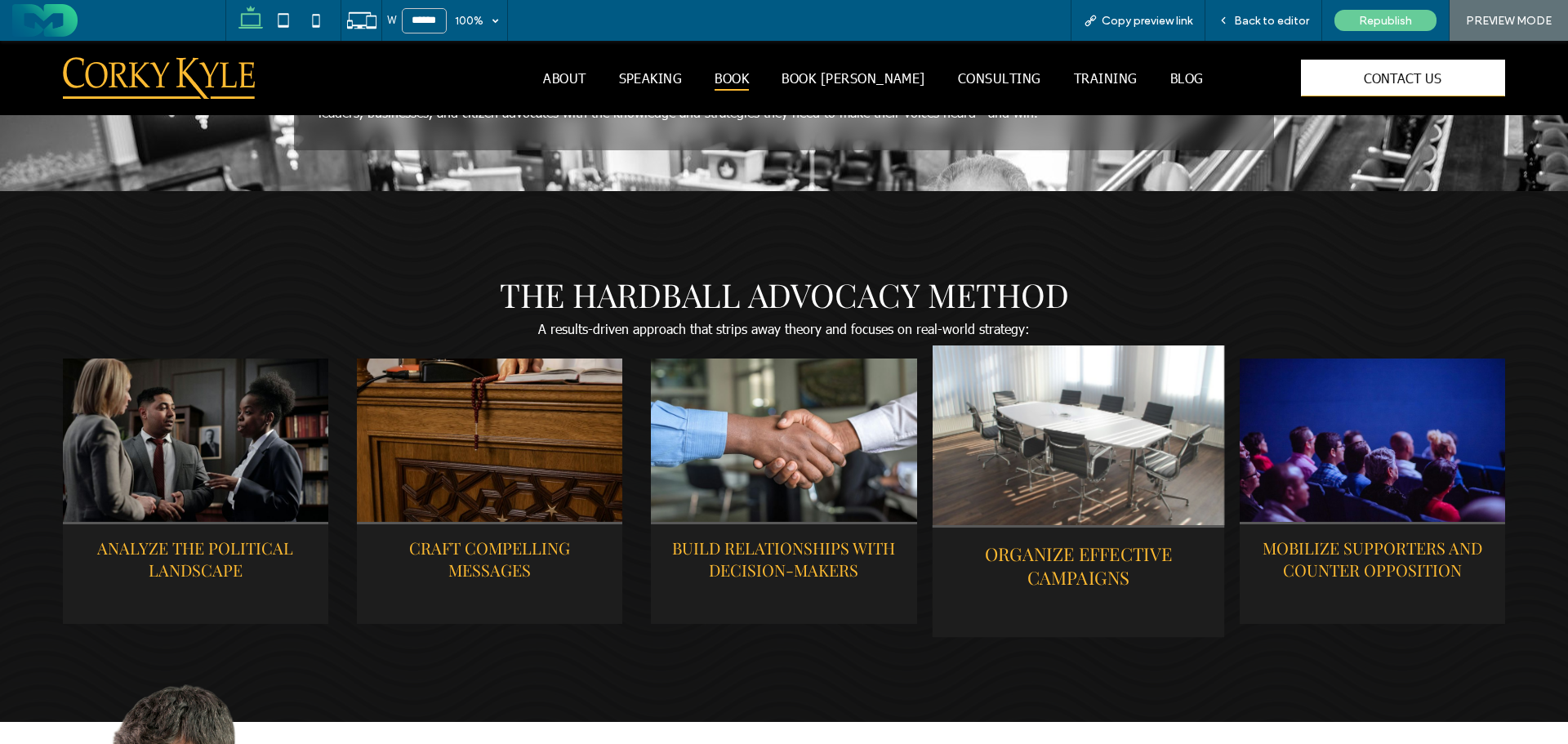
click at [1036, 415] on link at bounding box center [1079, 435] width 293 height 180
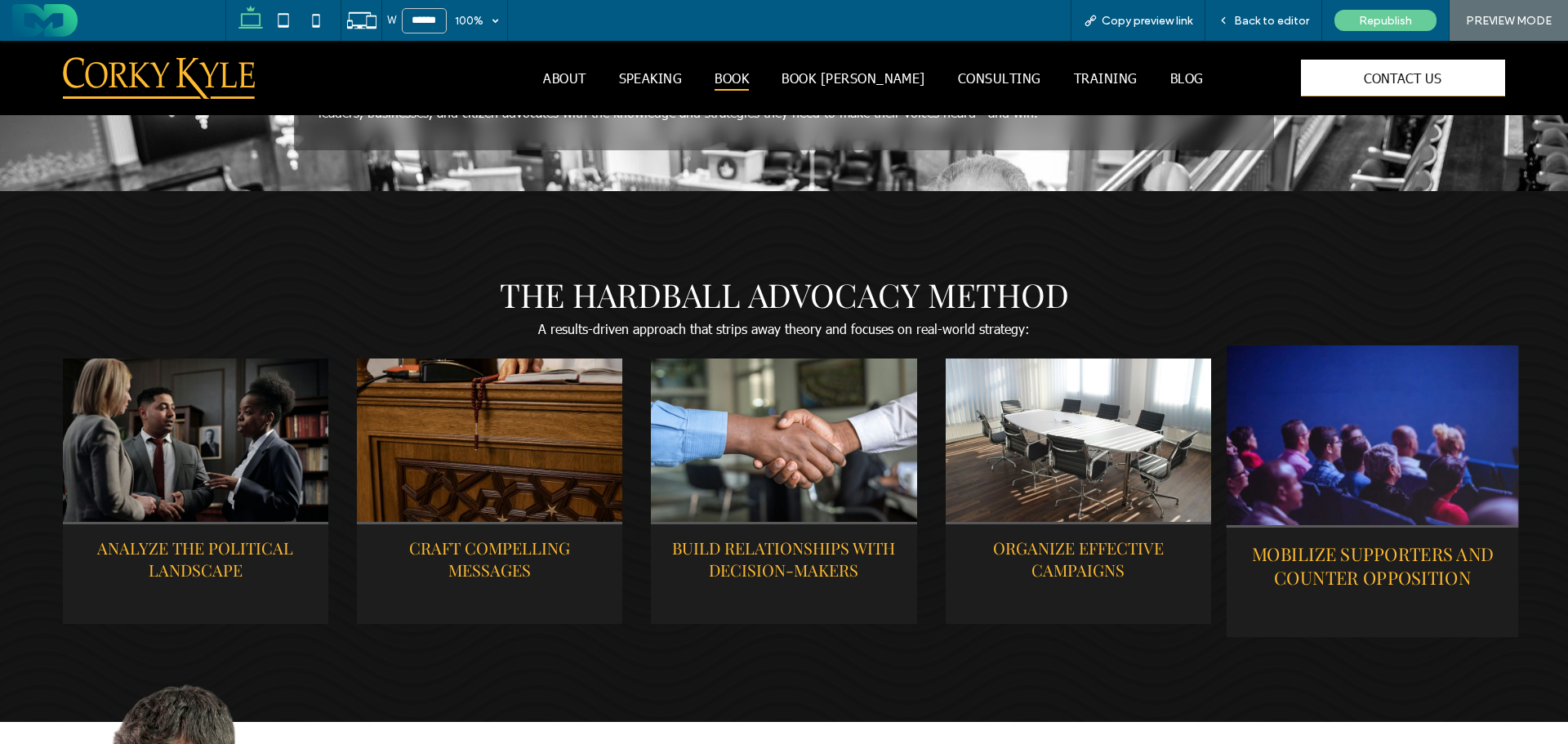
click at [1353, 407] on link at bounding box center [1373, 435] width 293 height 180
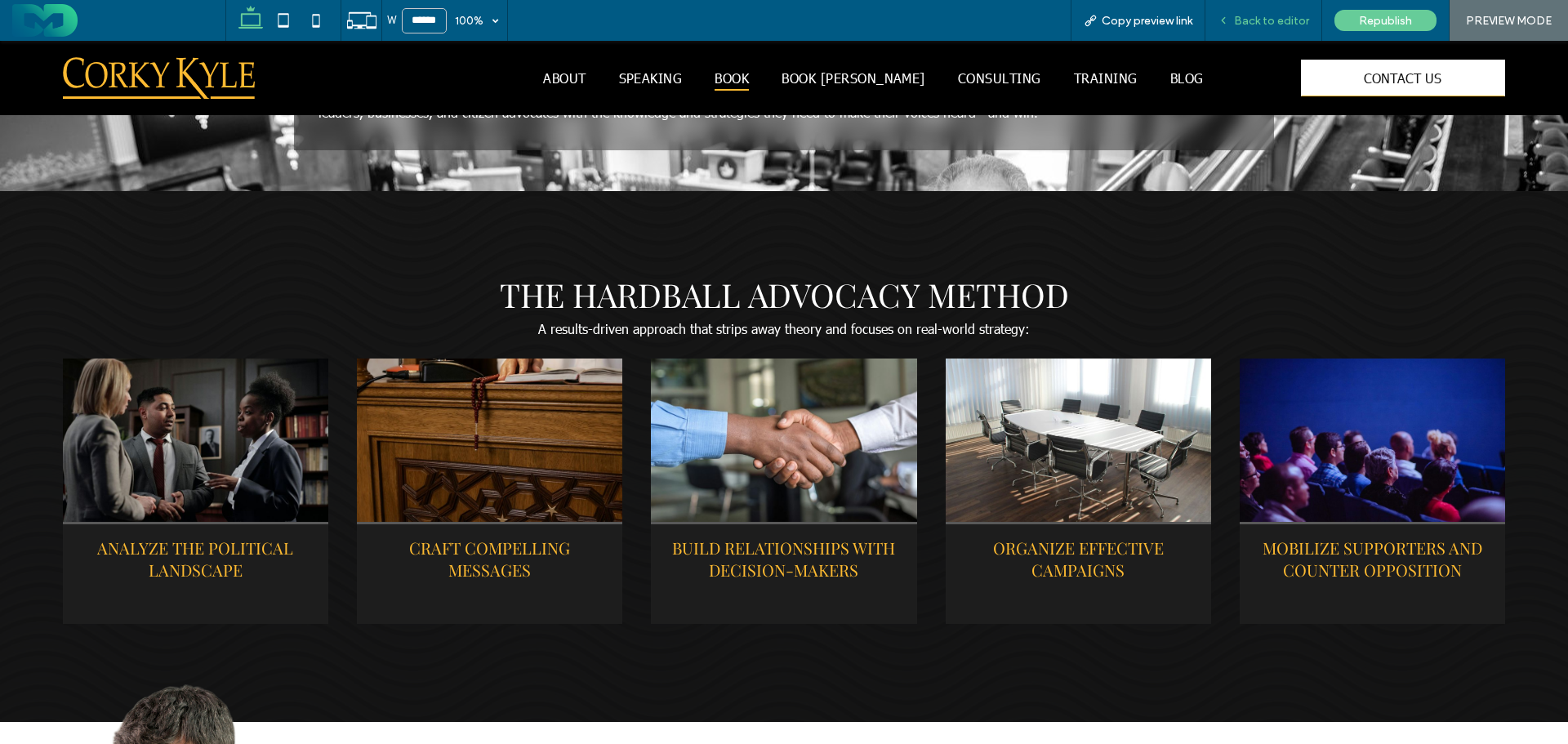
drag, startPoint x: 1238, startPoint y: 15, endPoint x: 836, endPoint y: 72, distance: 406.0
click at [1238, 15] on span "Back to editor" at bounding box center [1272, 21] width 75 height 14
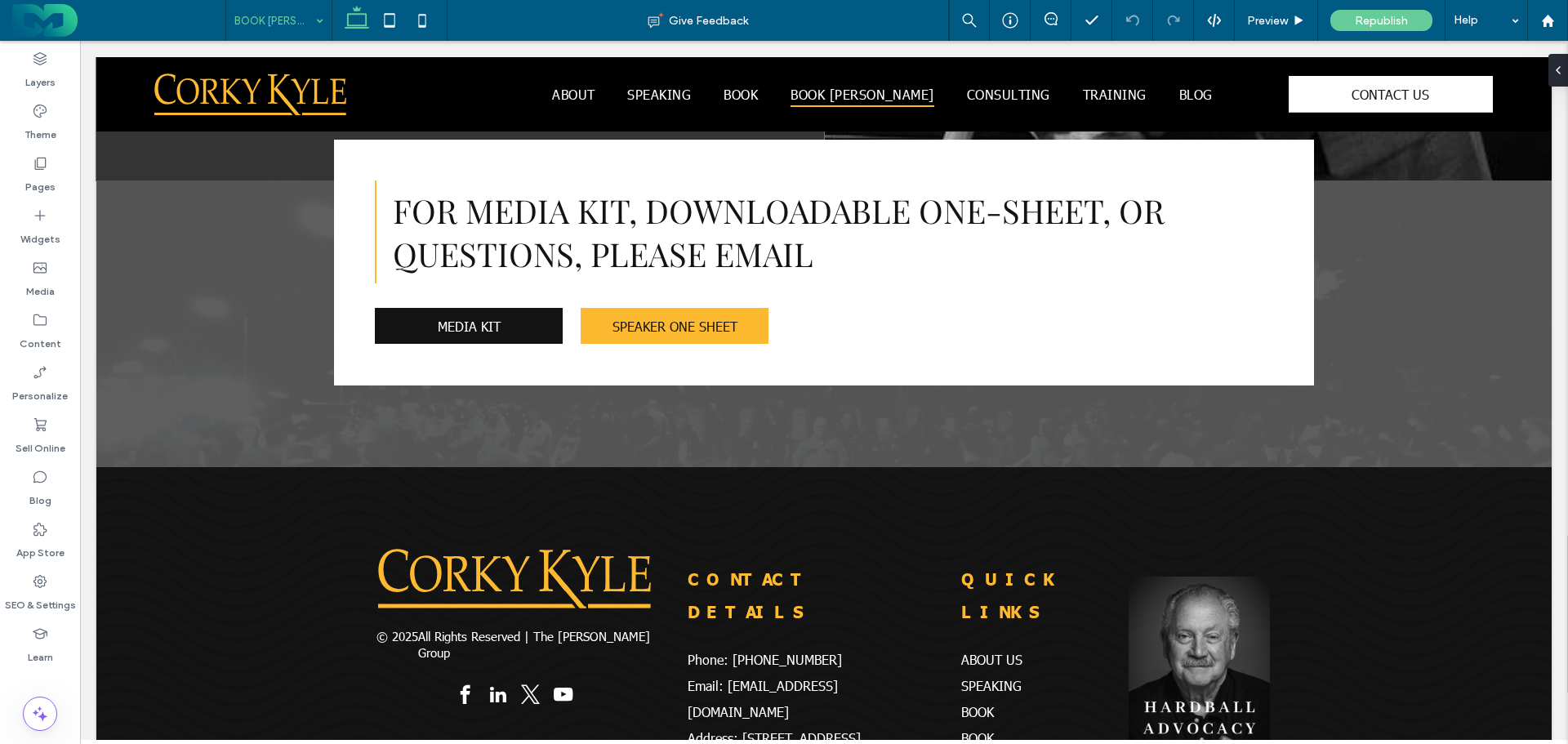
scroll to position [2155, 0]
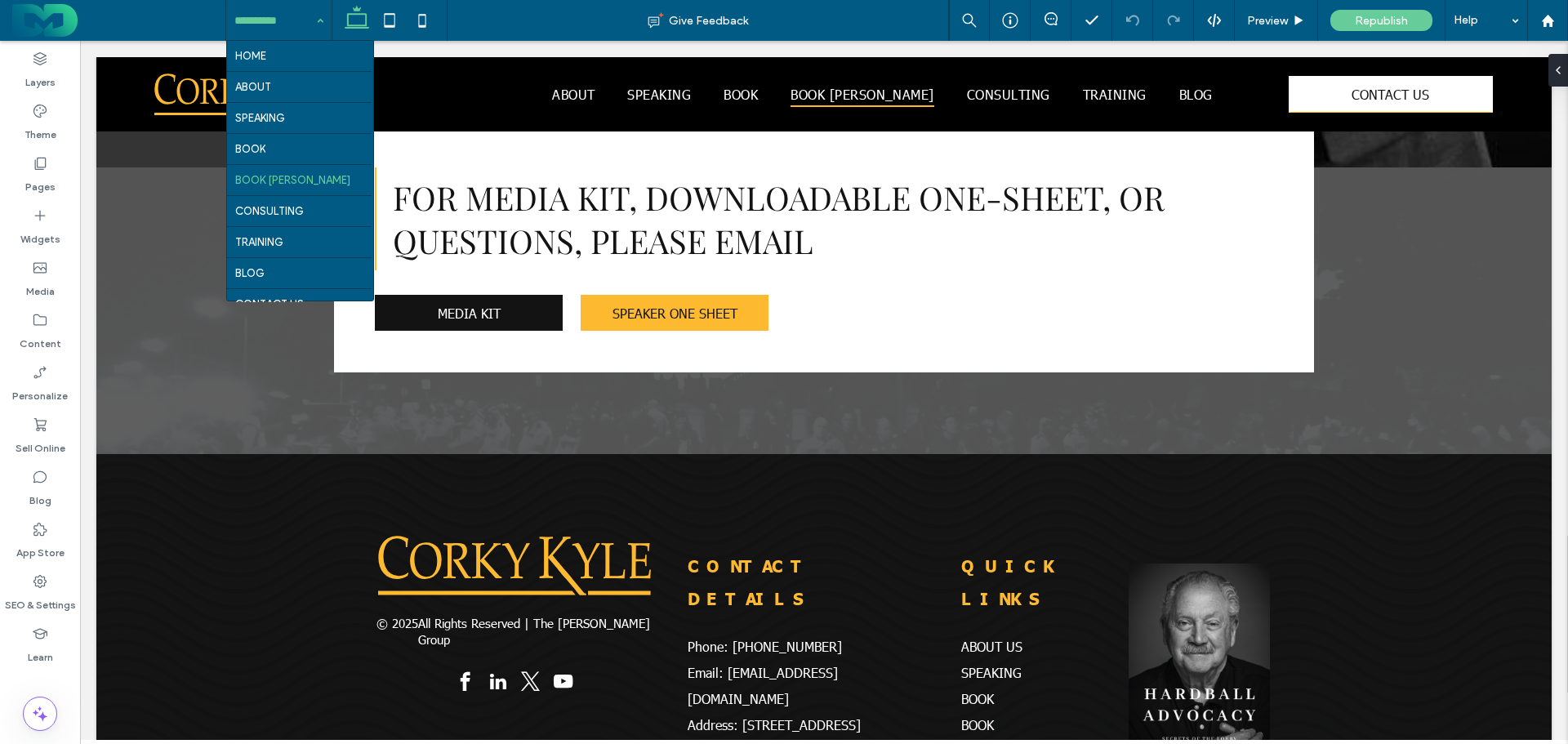
click at [268, 17] on input at bounding box center [275, 20] width 81 height 41
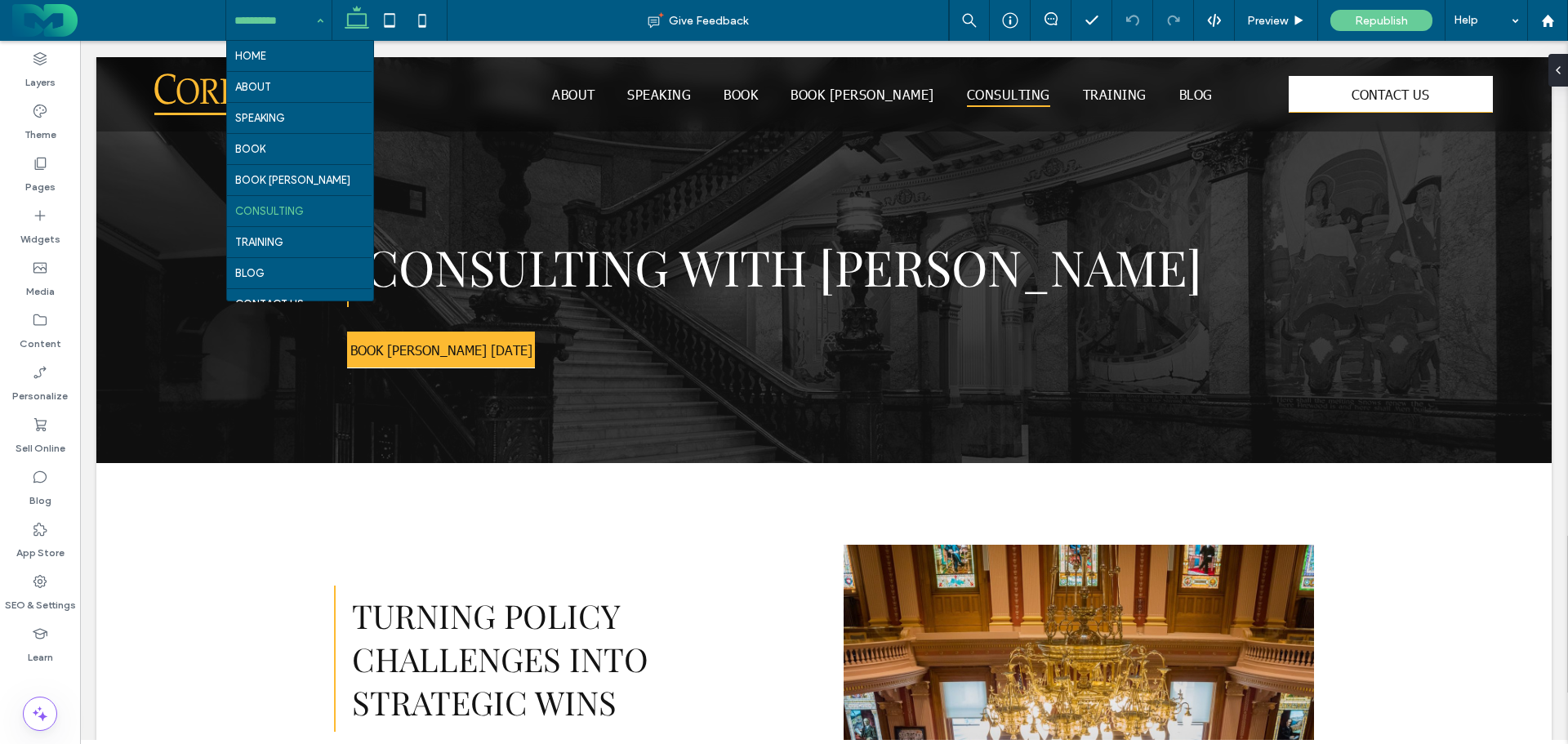
click at [278, 22] on input at bounding box center [275, 20] width 81 height 41
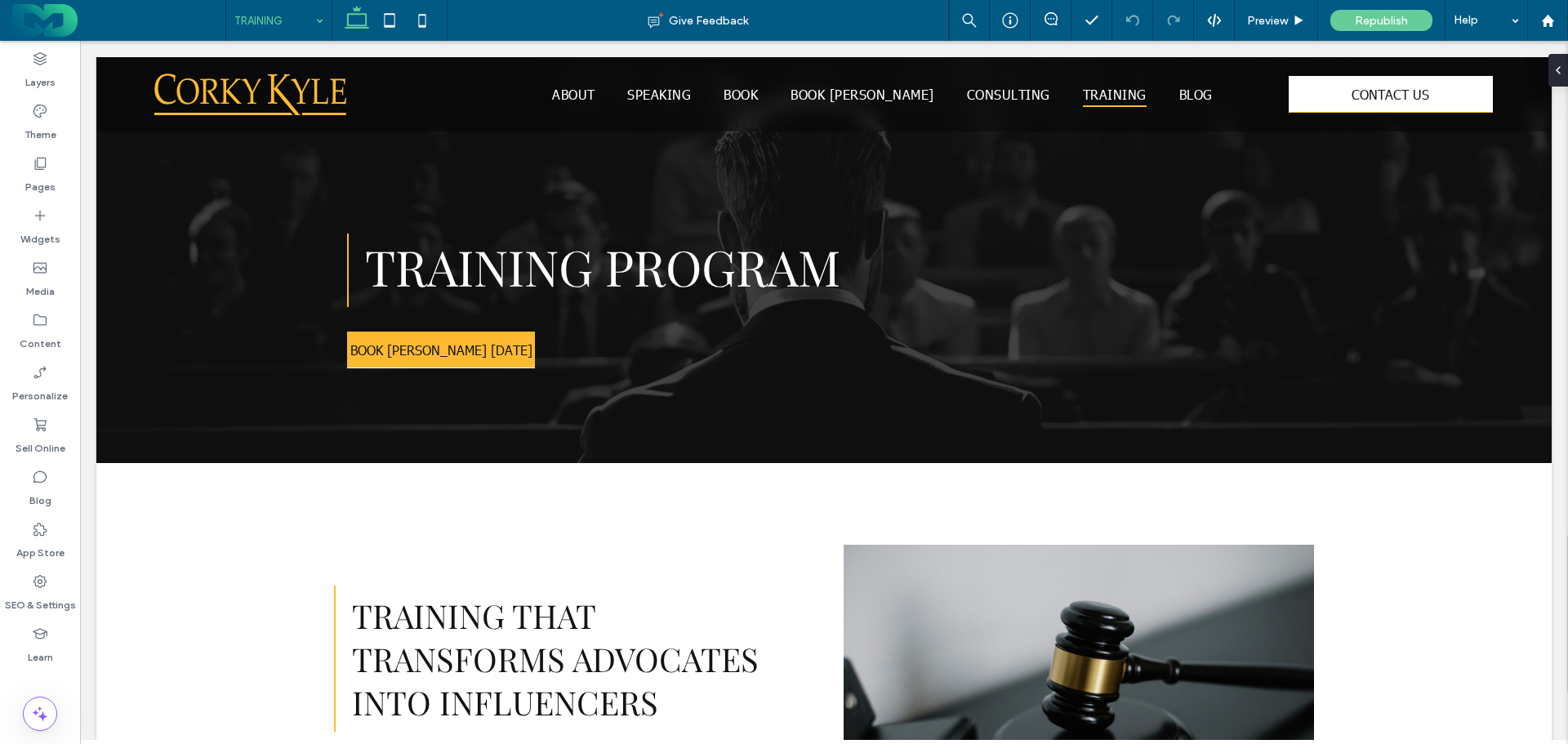
click at [287, 19] on input at bounding box center [275, 20] width 81 height 41
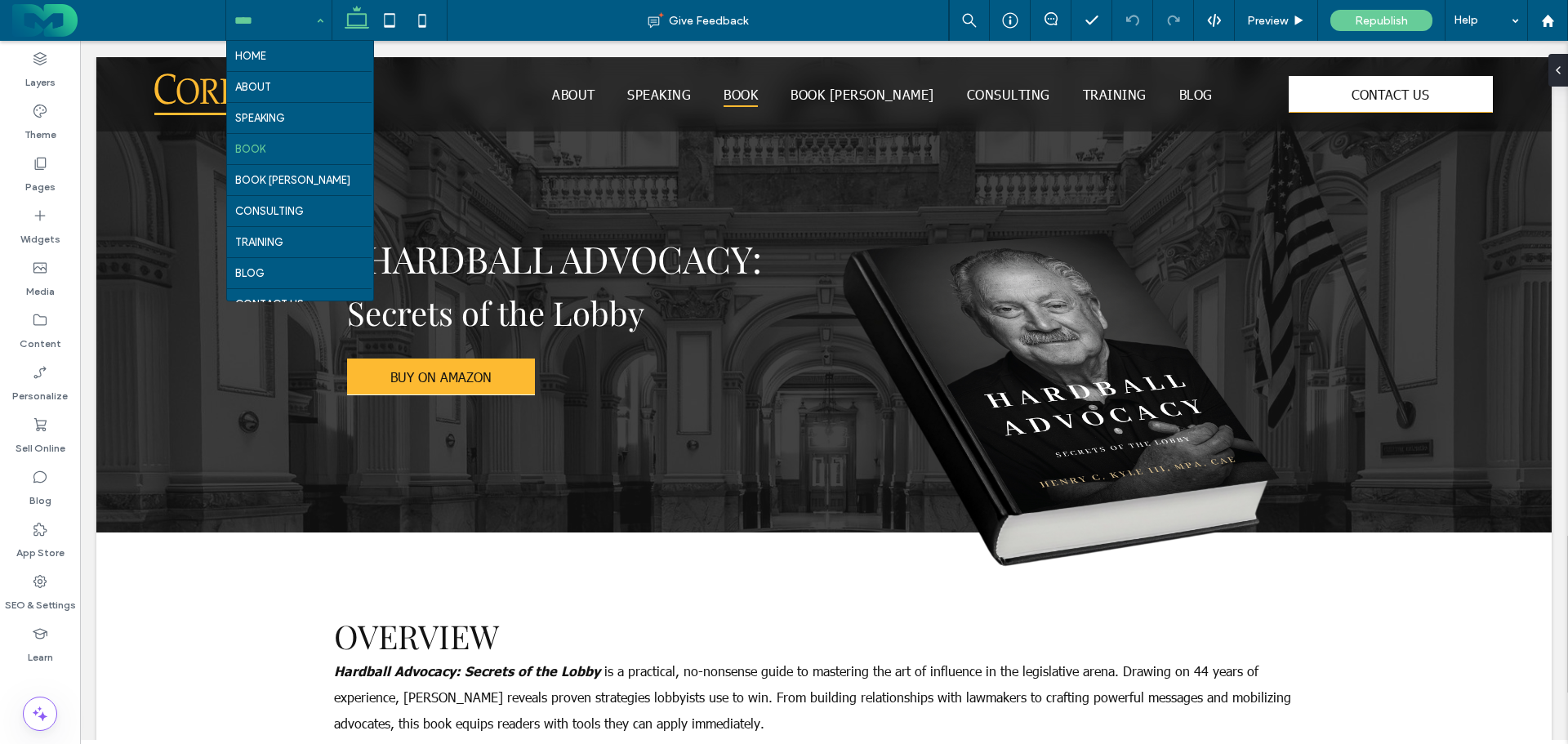
click at [275, 17] on input at bounding box center [275, 20] width 81 height 41
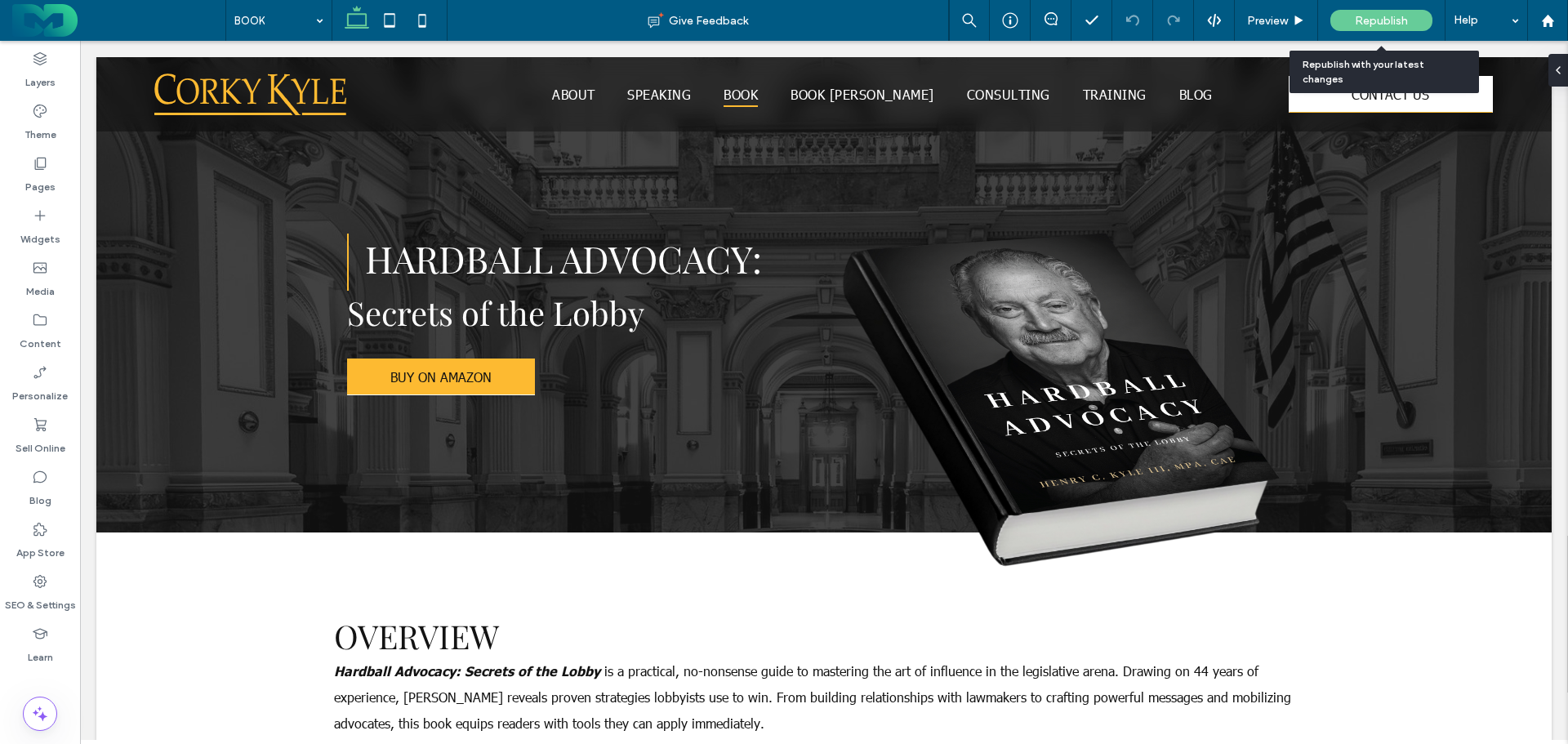
click at [1348, 18] on div "Republish" at bounding box center [1381, 20] width 102 height 21
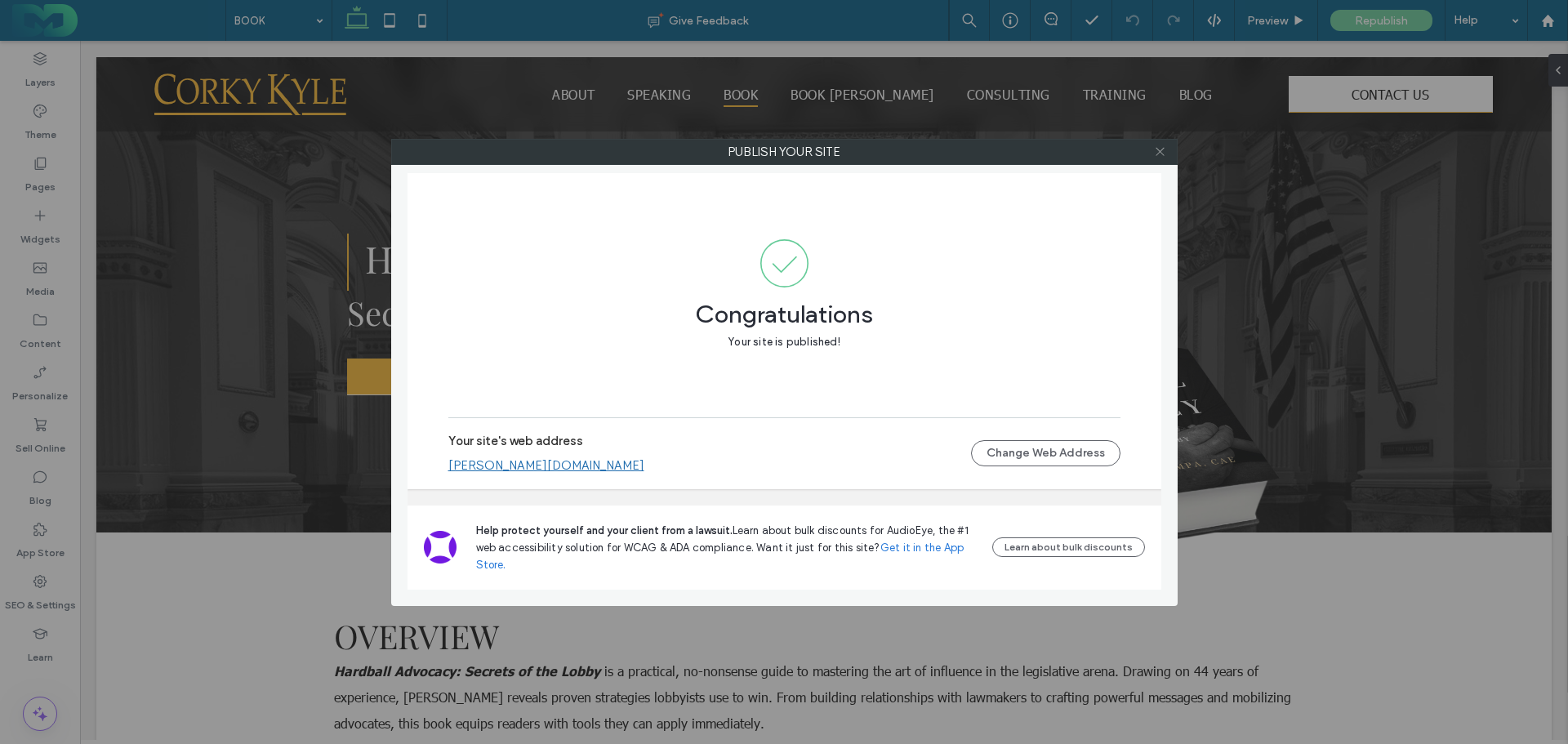
click at [1164, 151] on icon at bounding box center [1160, 152] width 12 height 12
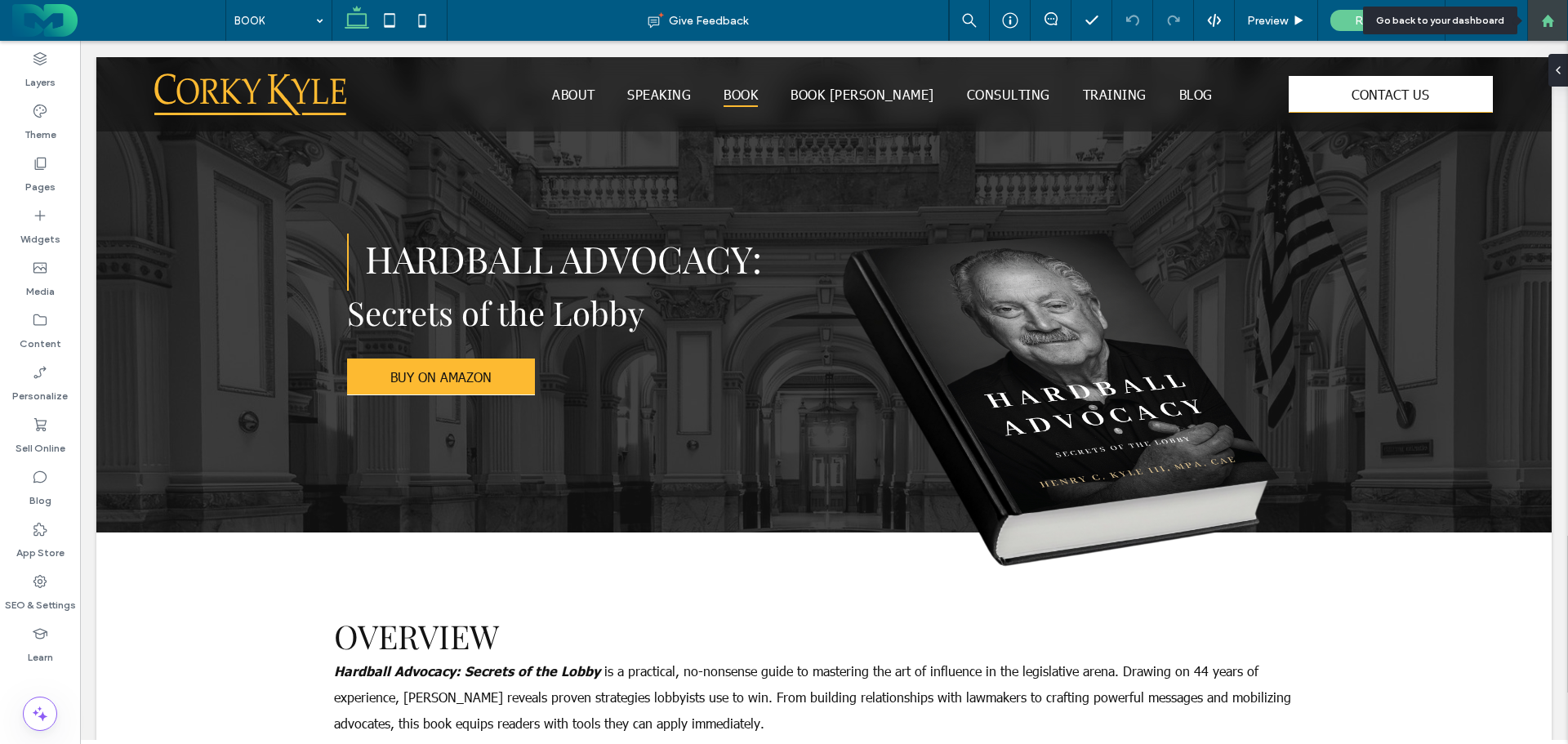
click at [1548, 16] on use at bounding box center [1547, 20] width 12 height 12
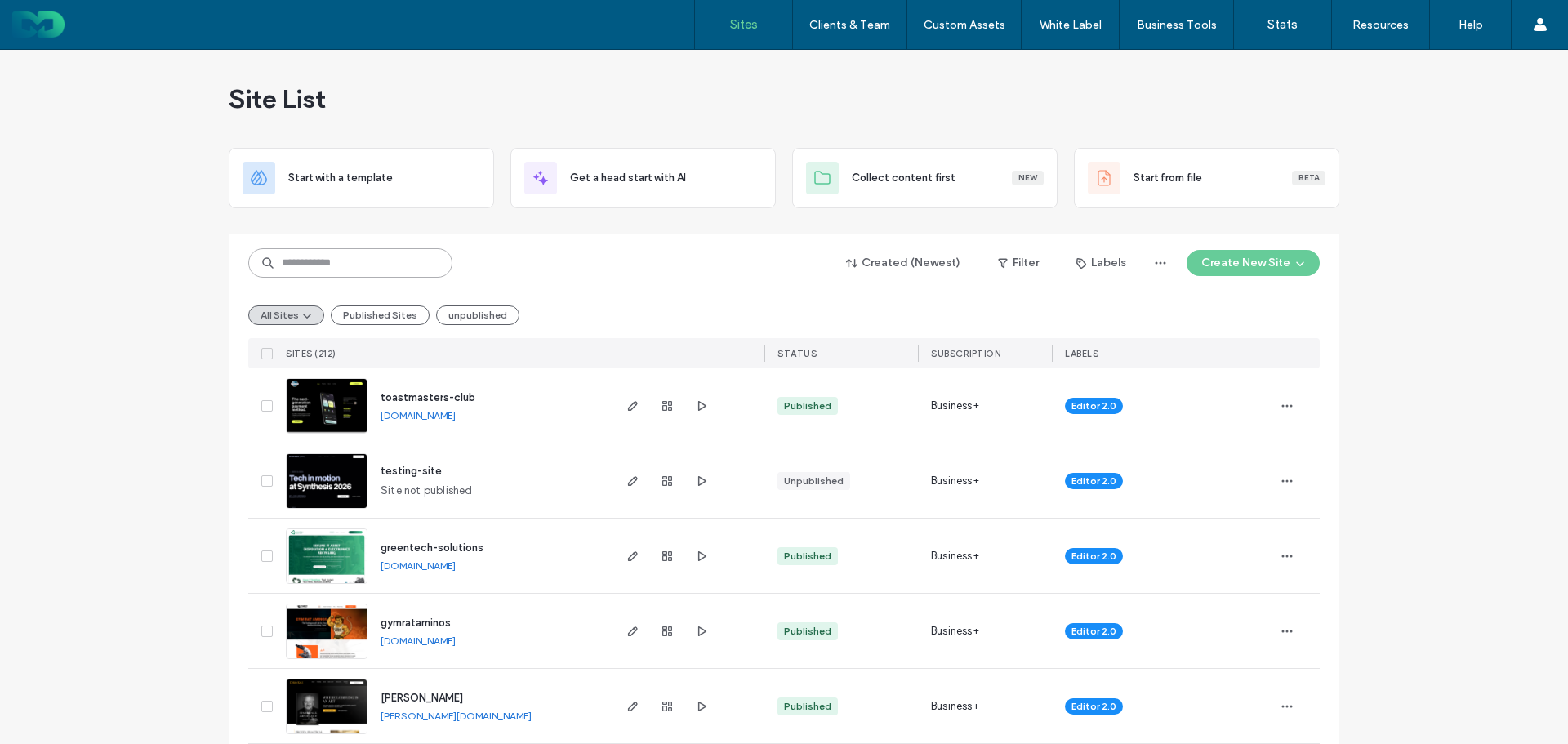
click at [320, 262] on input at bounding box center [350, 263] width 204 height 30
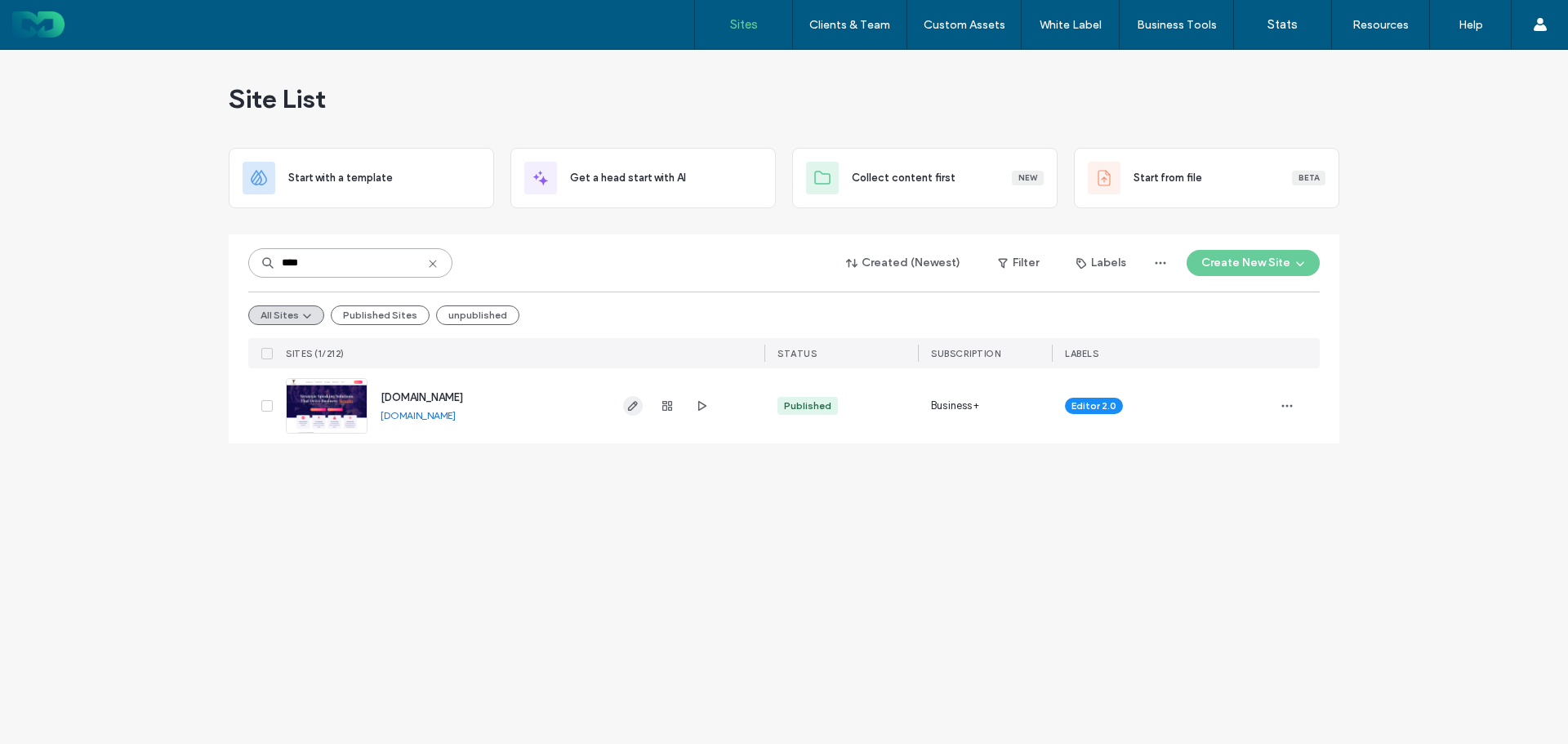
type input "****"
click at [635, 407] on icon "button" at bounding box center [632, 406] width 13 height 13
